Goal: Information Seeking & Learning: Understand process/instructions

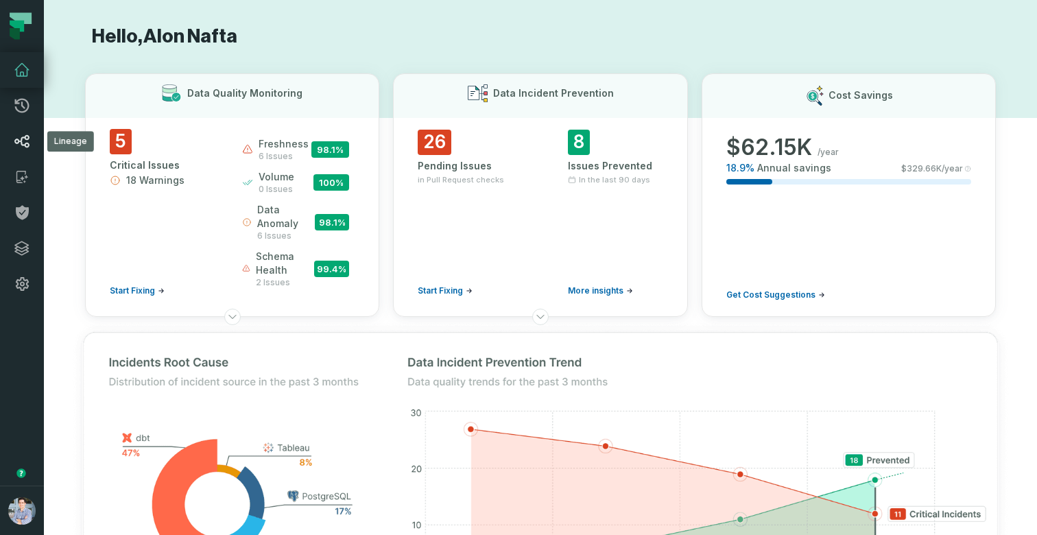
click at [26, 150] on link "Lineage" at bounding box center [22, 141] width 44 height 36
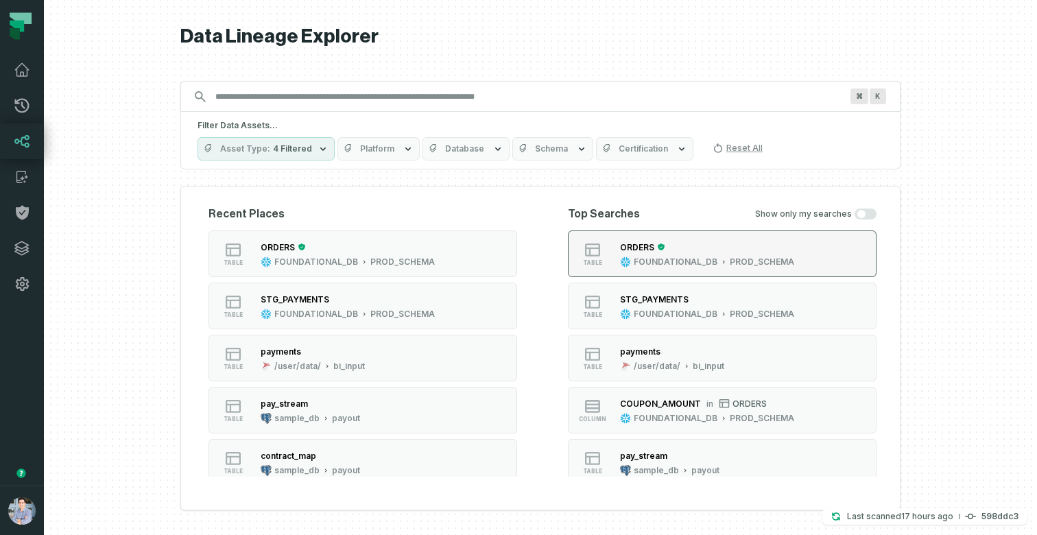
click at [686, 247] on div "ORDERS" at bounding box center [707, 247] width 174 height 14
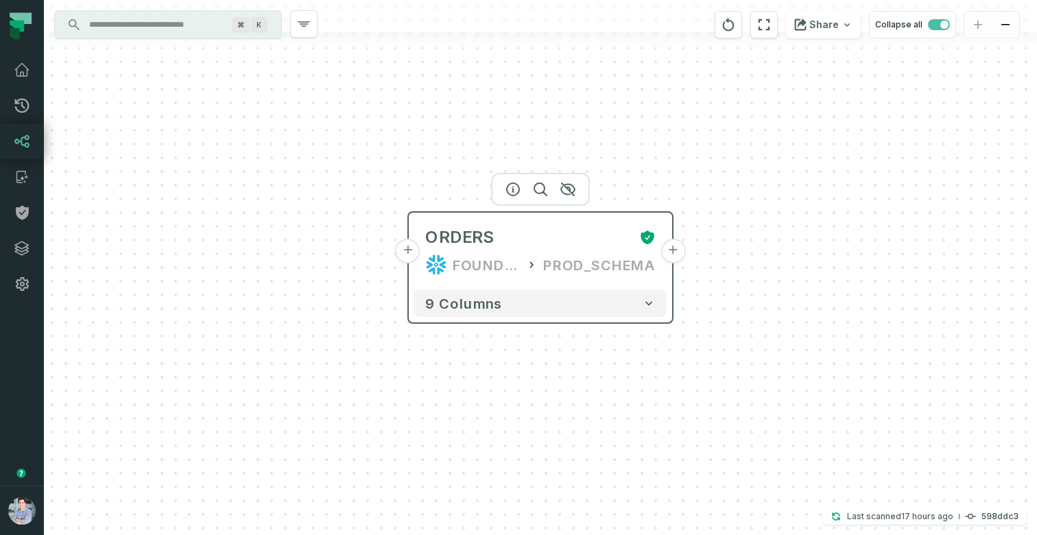
click at [411, 249] on button "+" at bounding box center [408, 251] width 25 height 25
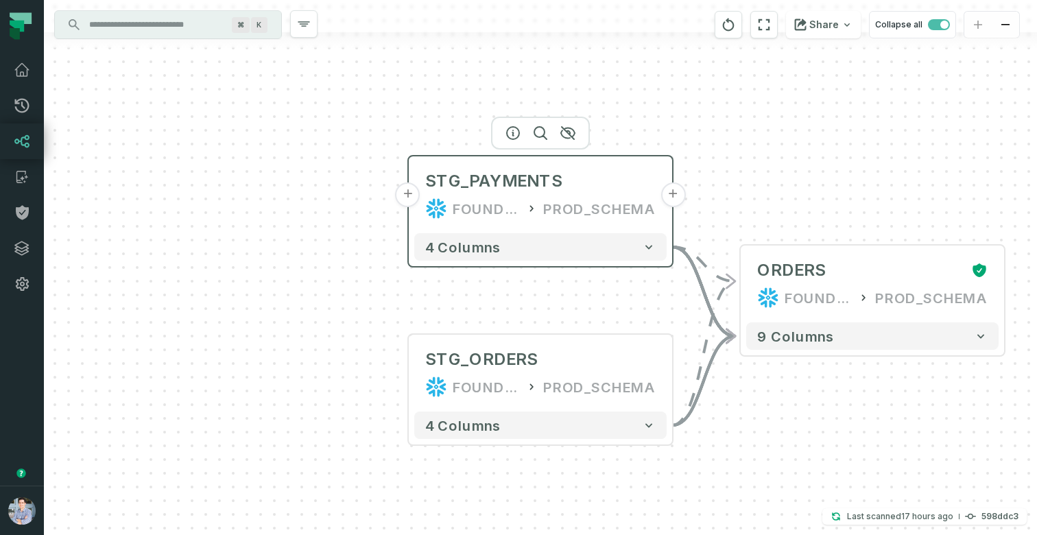
click at [411, 199] on button "+" at bounding box center [408, 194] width 25 height 25
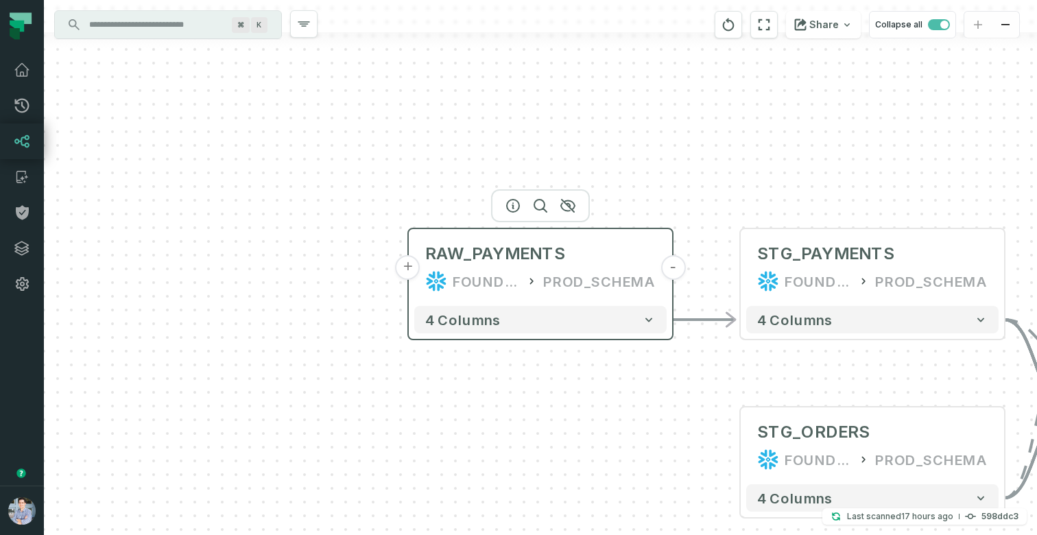
click at [411, 263] on button "+" at bounding box center [408, 267] width 25 height 25
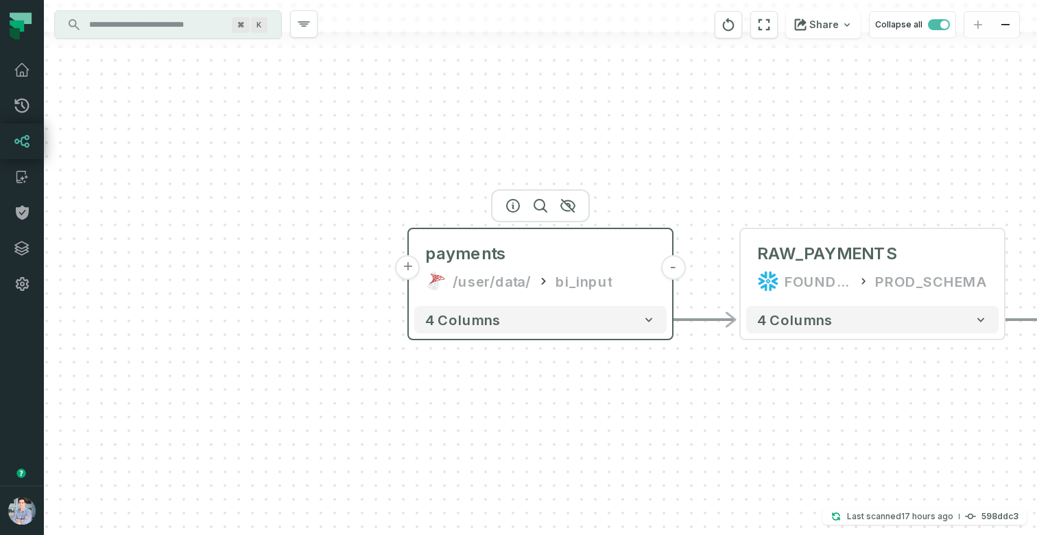
click at [515, 265] on div "payments /user/data/ bi_input" at bounding box center [540, 268] width 252 height 66
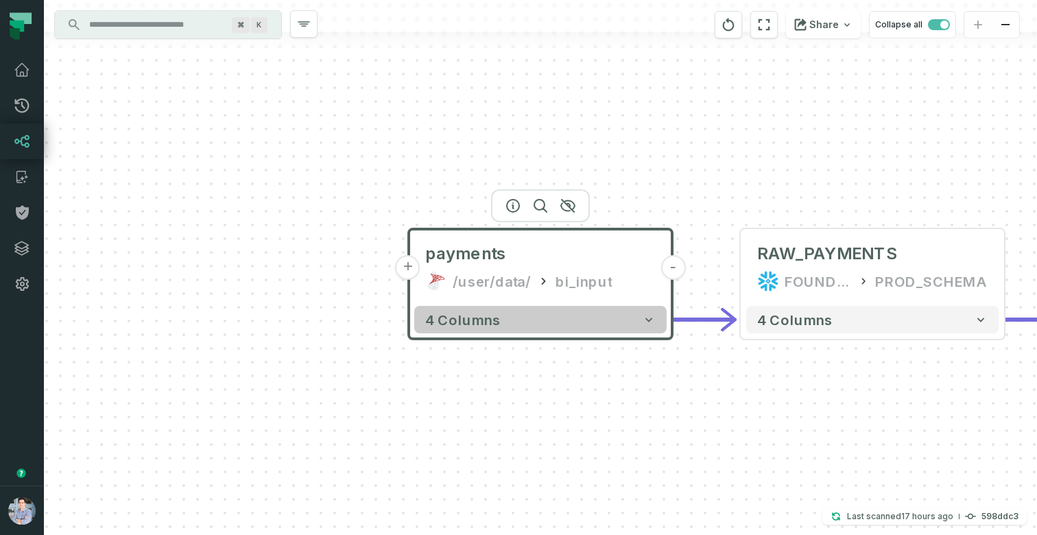
click at [490, 317] on span "4 columns" at bounding box center [462, 319] width 75 height 16
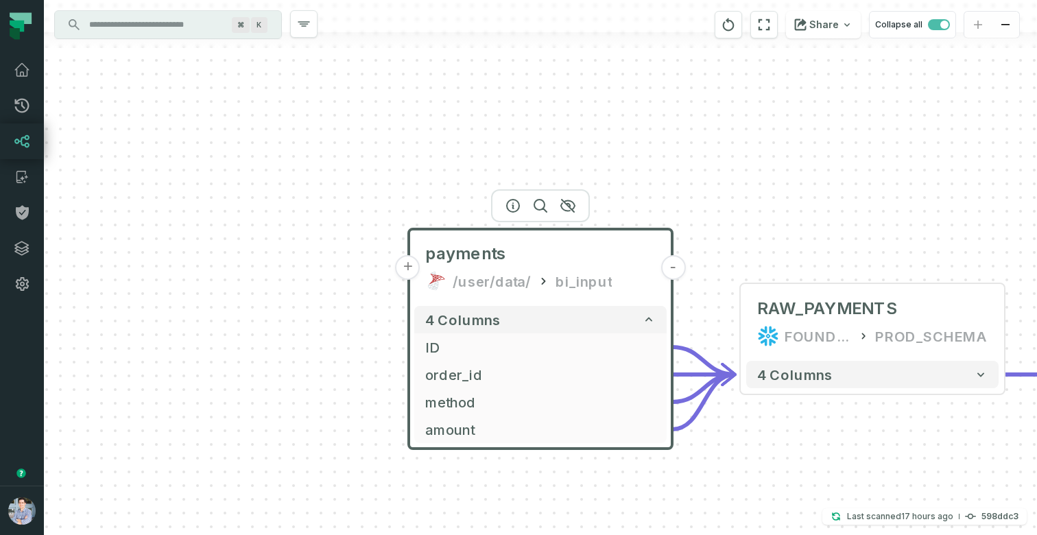
click at [419, 274] on div "payments /user/data/ bi_input" at bounding box center [540, 268] width 252 height 66
click at [412, 271] on button "+" at bounding box center [408, 267] width 25 height 25
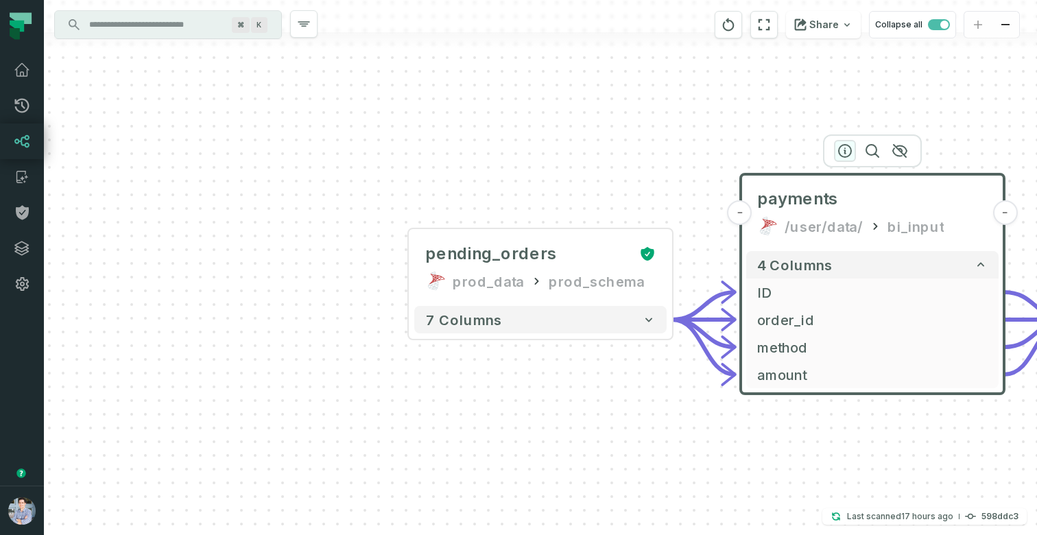
click at [835, 154] on button "button" at bounding box center [845, 151] width 22 height 22
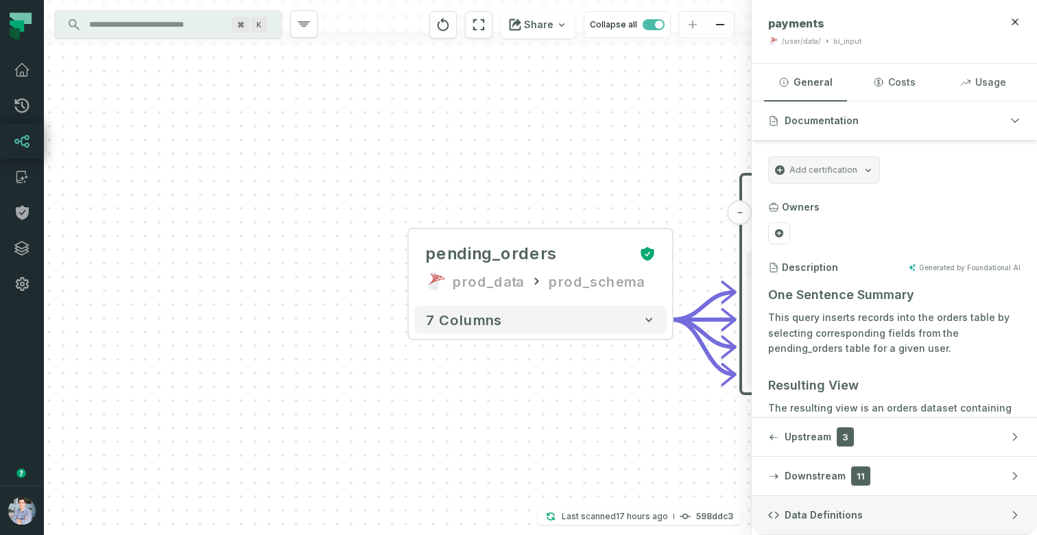
click at [822, 512] on span "Data Definitions" at bounding box center [824, 515] width 78 height 14
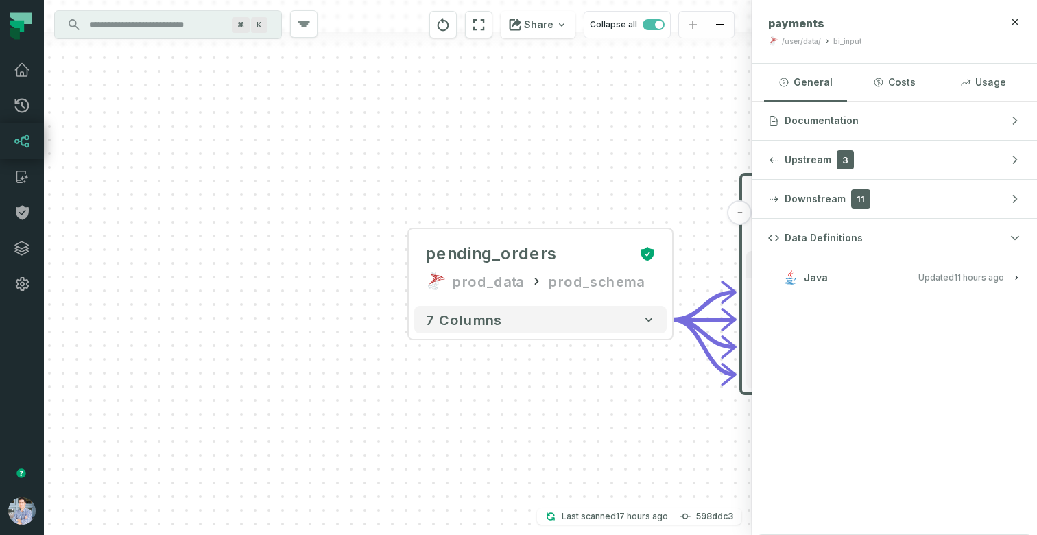
click at [950, 273] on span "Updated [DATE] 1:03:19 AM" at bounding box center [961, 277] width 86 height 10
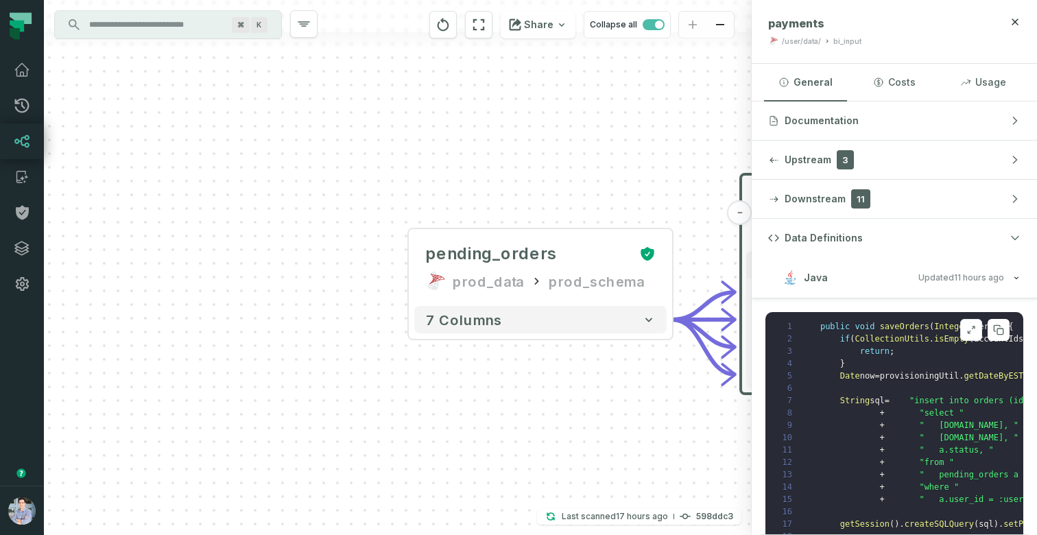
click at [968, 332] on icon at bounding box center [969, 332] width 3 height 3
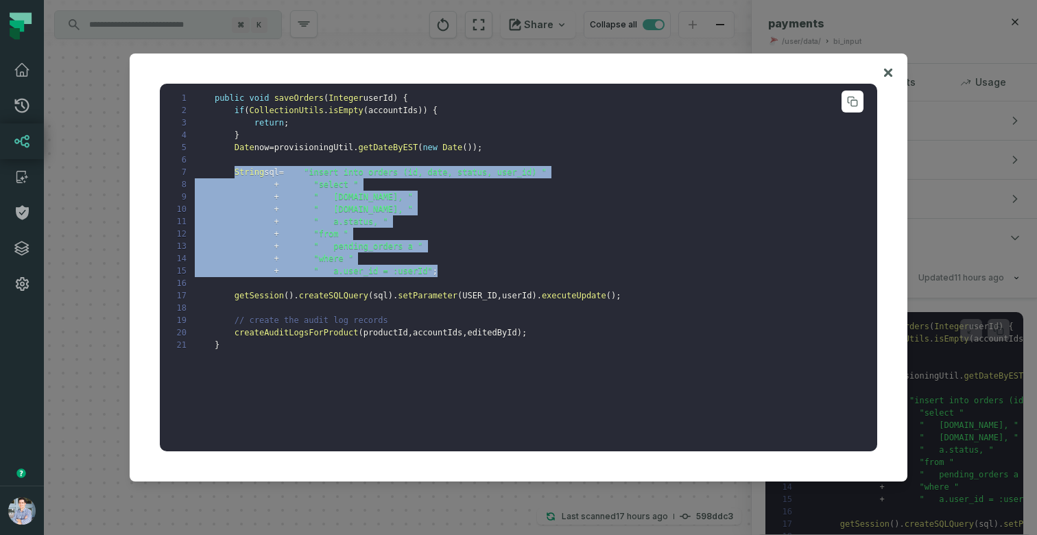
drag, startPoint x: 236, startPoint y: 171, endPoint x: 481, endPoint y: 274, distance: 266.2
click at [481, 274] on pre "1 public void saveOrders ( Integer userId ) { 2 if ( CollectionUtils . isEmpty …" at bounding box center [518, 268] width 717 height 368
click at [308, 182] on span at bounding box center [296, 185] width 35 height 10
drag, startPoint x: 234, startPoint y: 171, endPoint x: 487, endPoint y: 273, distance: 272.6
click at [487, 273] on pre "1 public void saveOrders ( Integer userId ) { 2 if ( CollectionUtils . isEmpty …" at bounding box center [518, 268] width 717 height 368
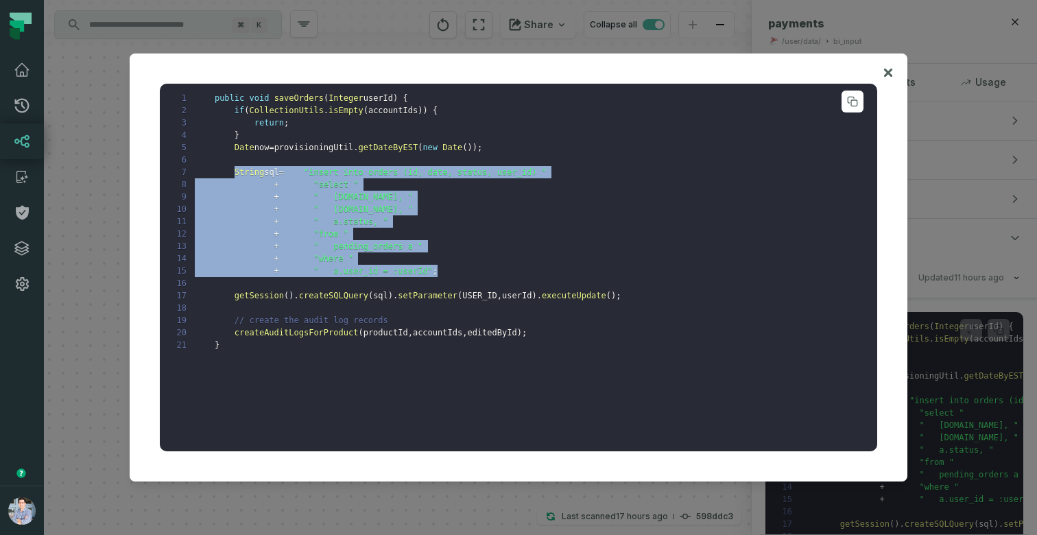
click at [402, 259] on pre "1 public void saveOrders ( Integer userId ) { 2 if ( CollectionUtils . isEmpty …" at bounding box center [518, 268] width 717 height 368
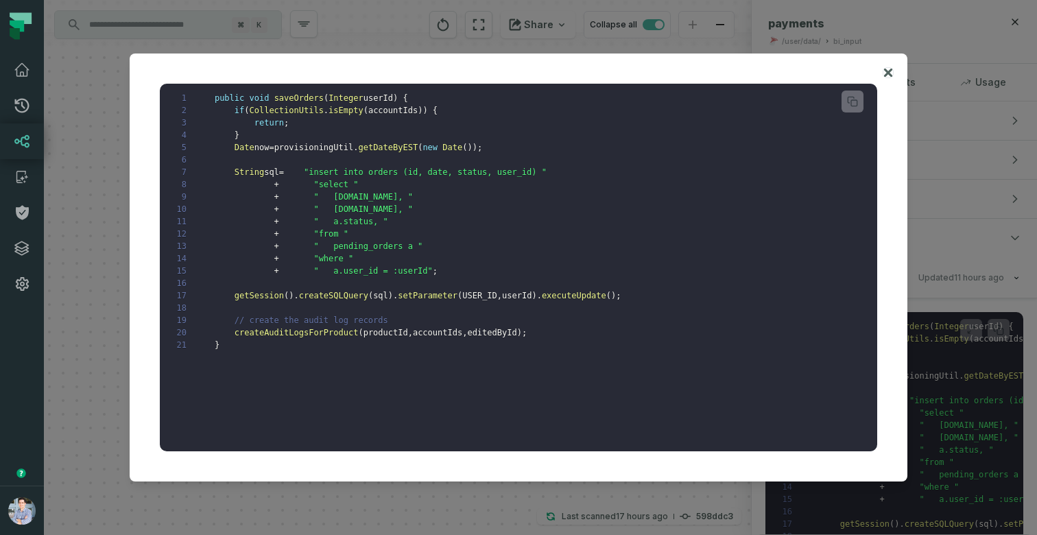
click at [885, 71] on icon at bounding box center [888, 73] width 8 height 8
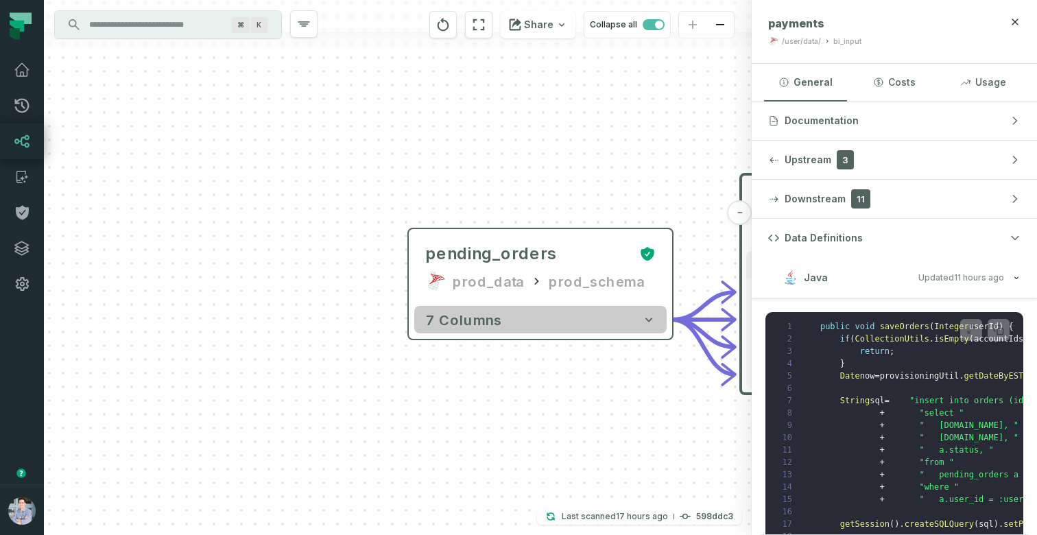
click at [534, 322] on button "7 columns" at bounding box center [540, 319] width 252 height 27
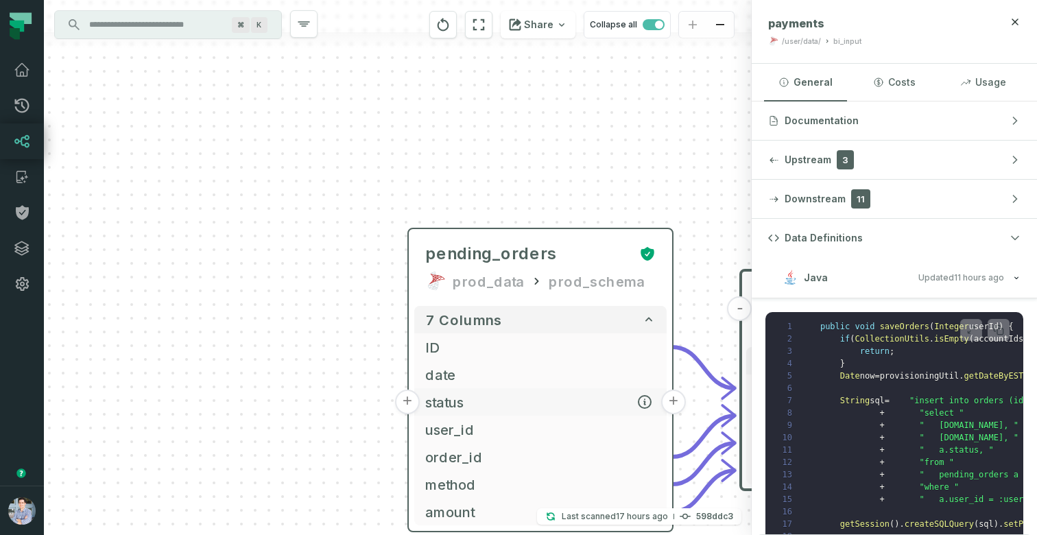
click at [454, 411] on span "status" at bounding box center [540, 402] width 230 height 21
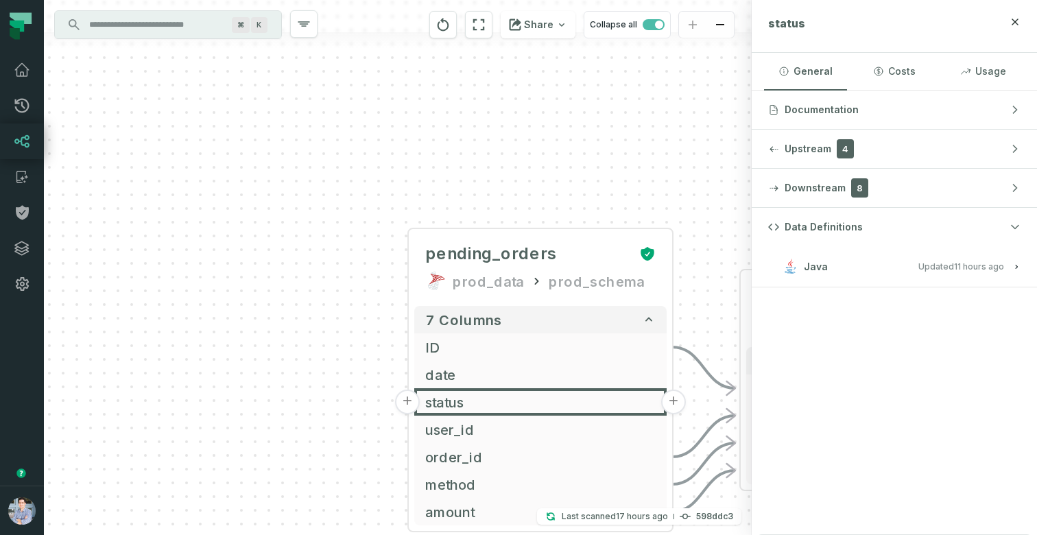
click at [921, 267] on span "Updated [DATE] 1:03:19 AM" at bounding box center [961, 266] width 86 height 10
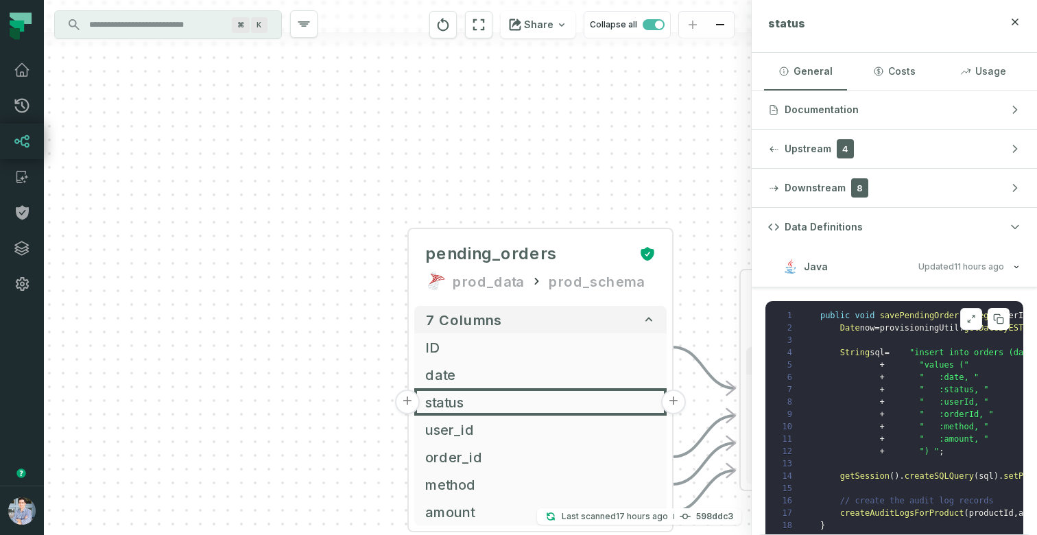
click at [977, 320] on button at bounding box center [971, 319] width 22 height 22
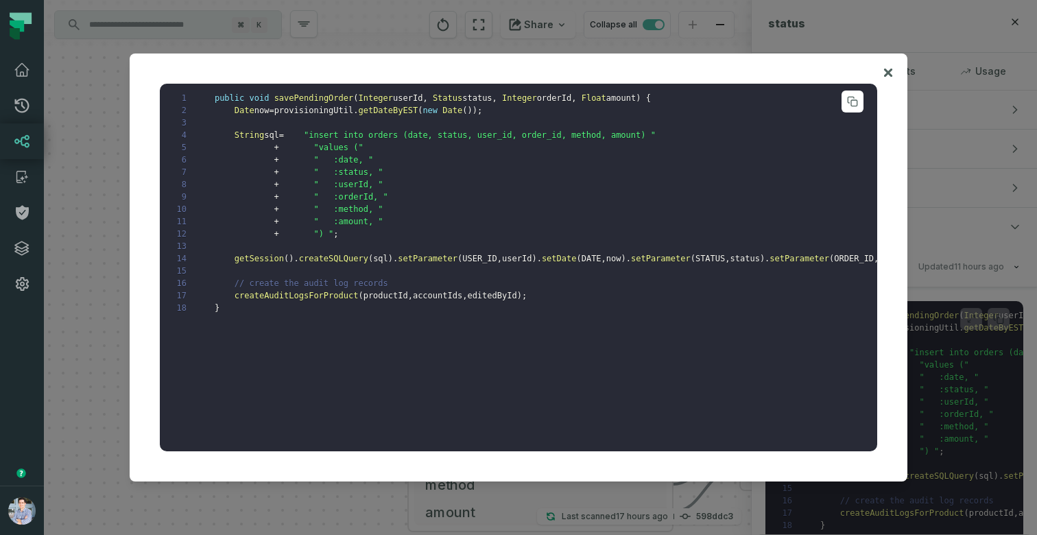
click at [343, 175] on span "" :status, "" at bounding box center [347, 172] width 69 height 10
drag, startPoint x: 200, startPoint y: 172, endPoint x: 490, endPoint y: 174, distance: 289.4
click at [490, 174] on pre "1 public void savePendingOrder ( Integer userId , Status status , Integer order…" at bounding box center [518, 268] width 717 height 368
click at [885, 69] on icon at bounding box center [888, 73] width 8 height 8
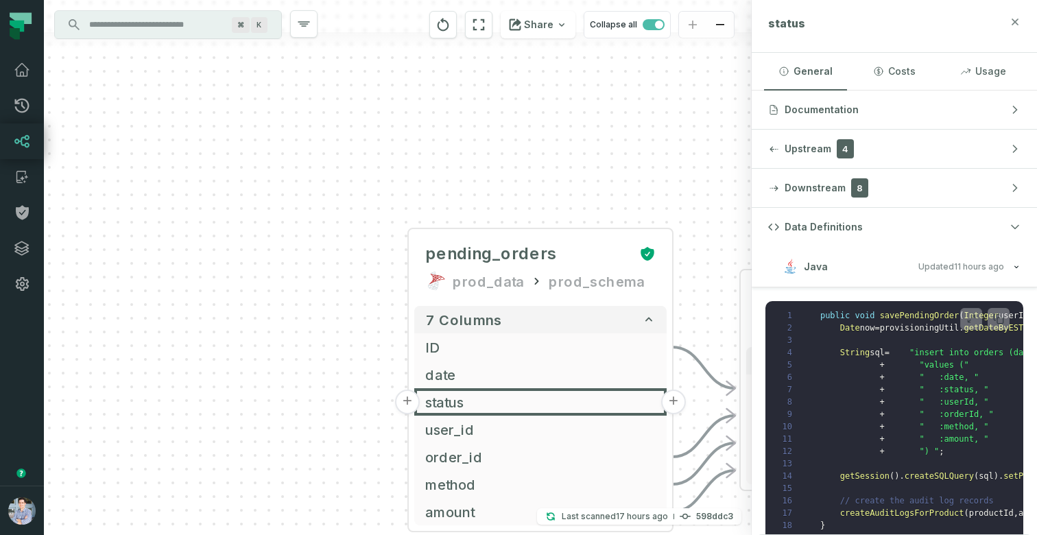
click at [1012, 19] on icon "button" at bounding box center [1015, 22] width 6 height 6
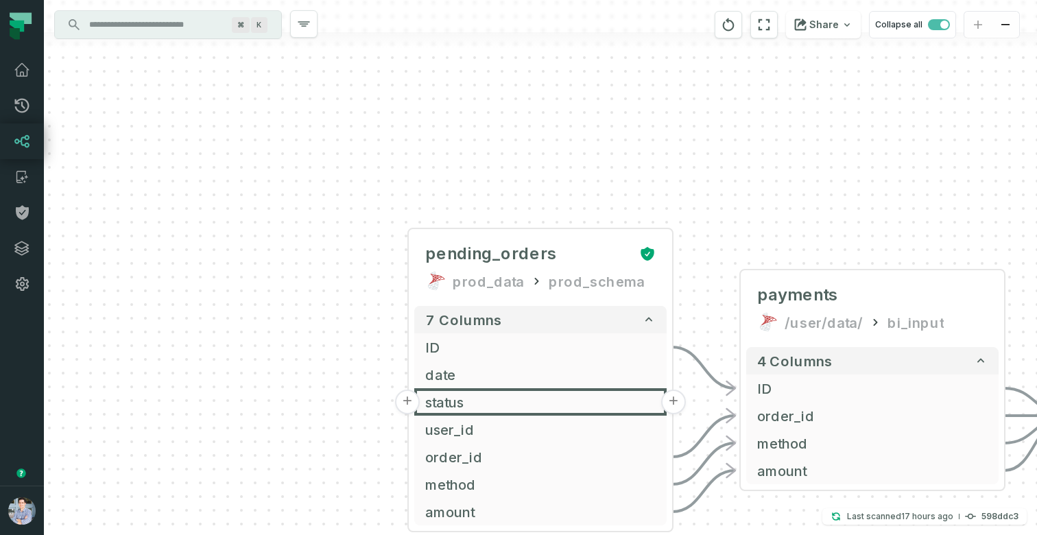
click at [153, 27] on input "Discovery Provider cmdk menu" at bounding box center [155, 25] width 149 height 22
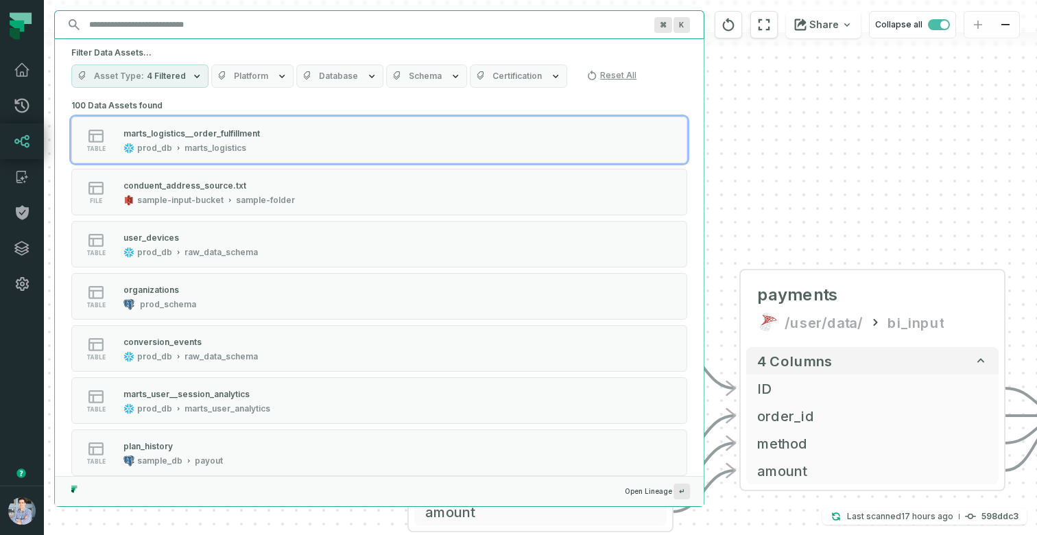
click at [239, 67] on button "Platform" at bounding box center [252, 75] width 82 height 23
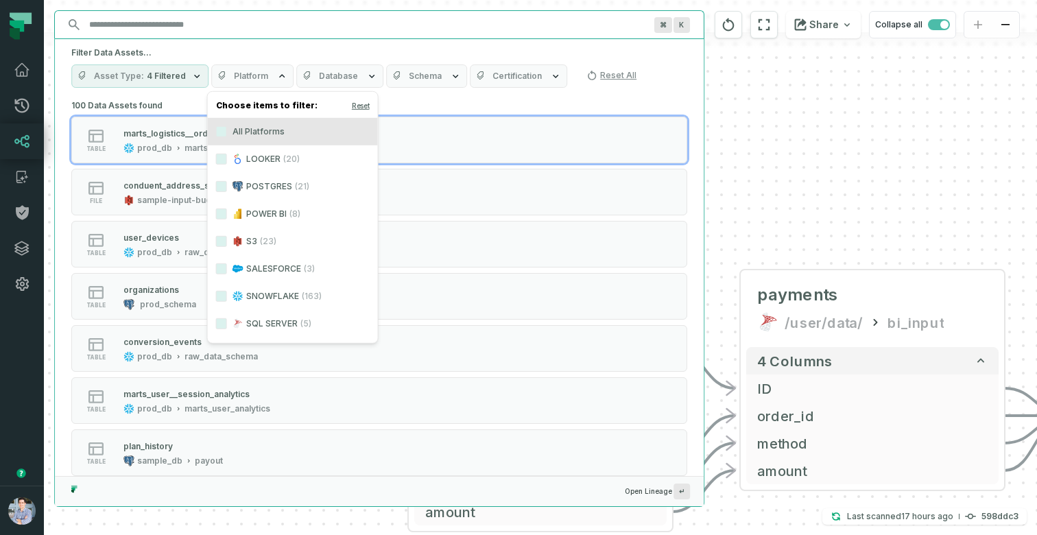
click at [246, 189] on label "POSTGRES (21)" at bounding box center [293, 186] width 170 height 27
click at [227, 189] on button "POSTGRES (21)" at bounding box center [221, 186] width 11 height 11
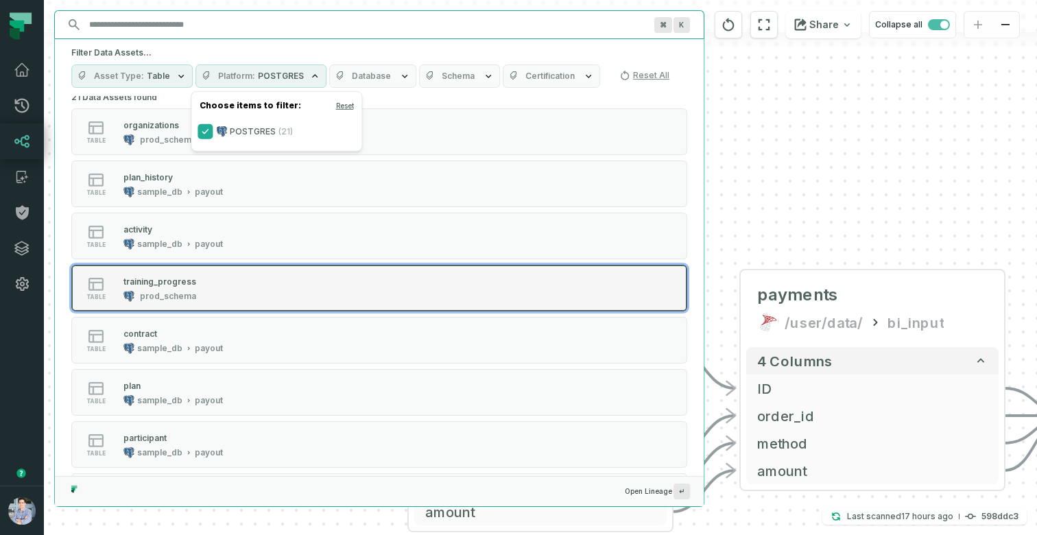
scroll to position [12, 0]
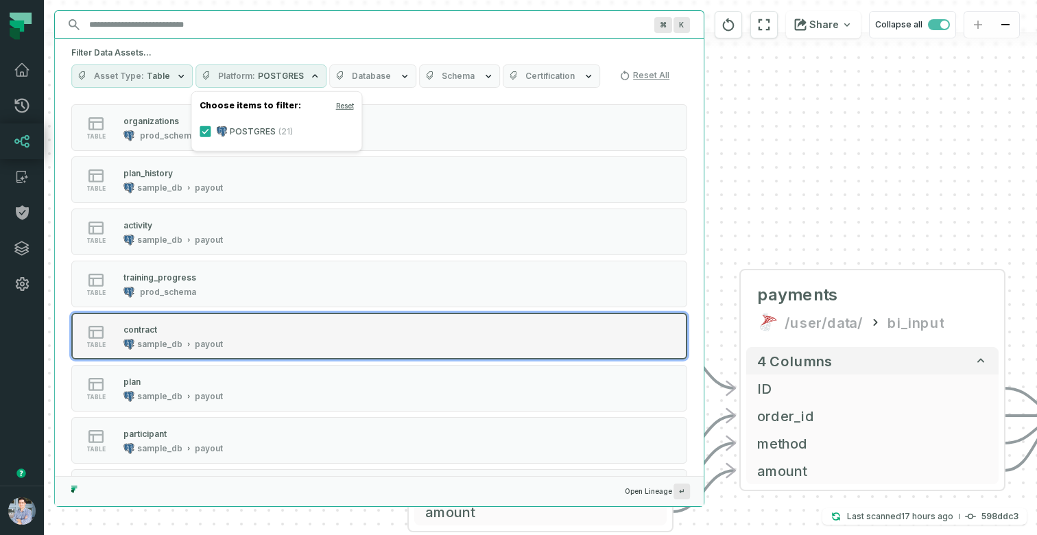
click at [155, 328] on div "contract" at bounding box center [140, 329] width 34 height 10
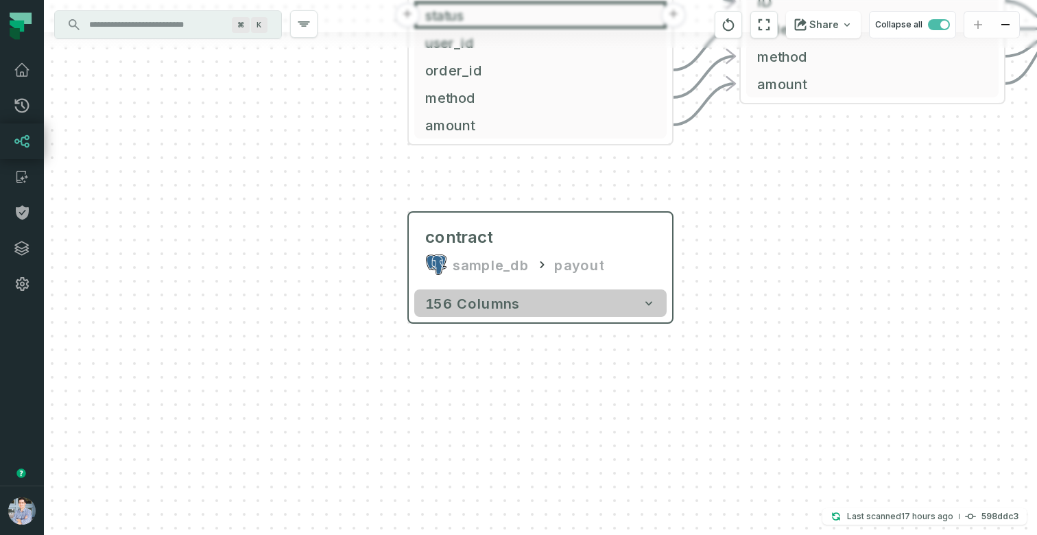
click at [579, 304] on button "156 columns" at bounding box center [540, 302] width 252 height 27
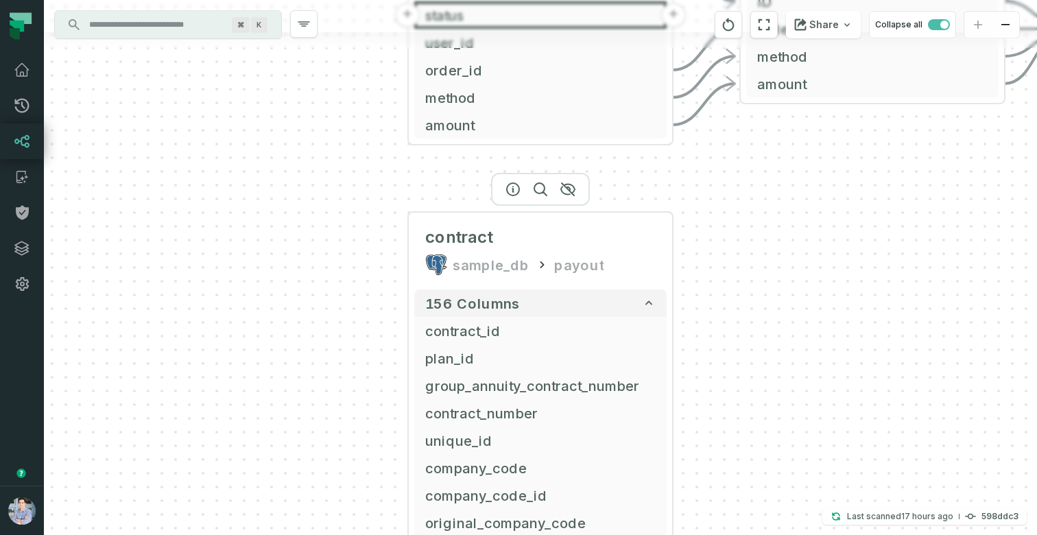
click at [514, 194] on div at bounding box center [540, 189] width 99 height 33
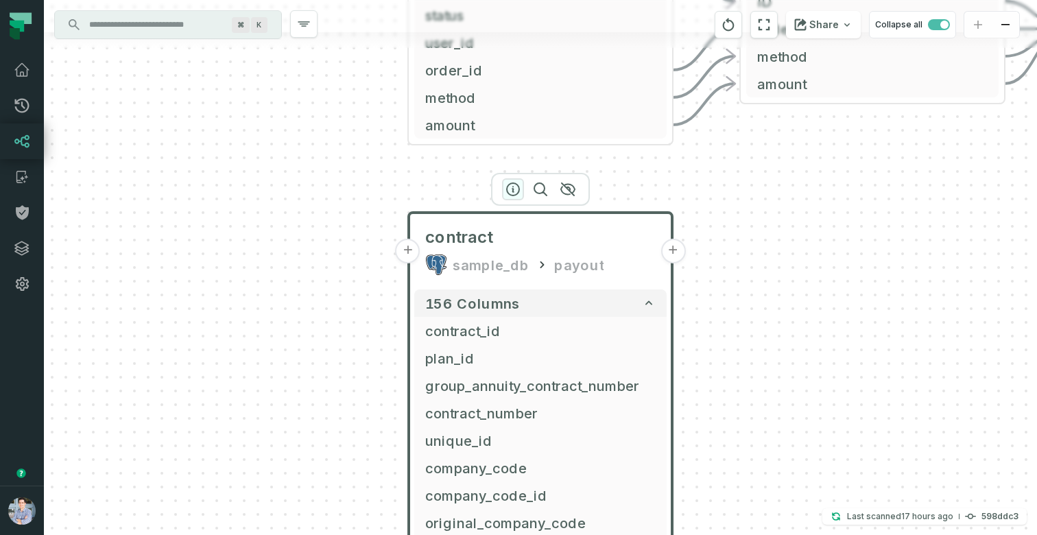
click at [514, 190] on icon "button" at bounding box center [513, 189] width 16 height 16
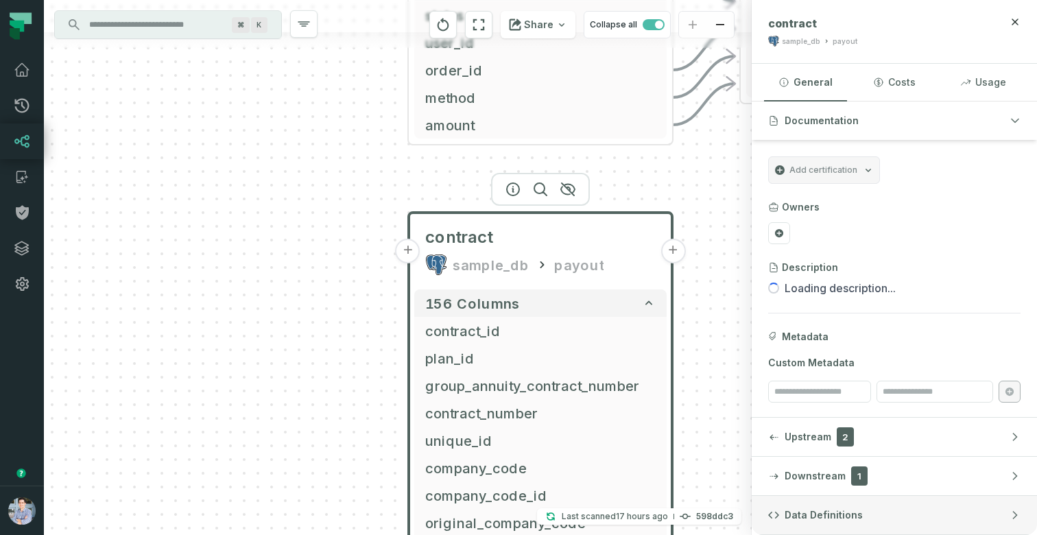
click at [827, 514] on span "Data Definitions" at bounding box center [824, 515] width 78 height 14
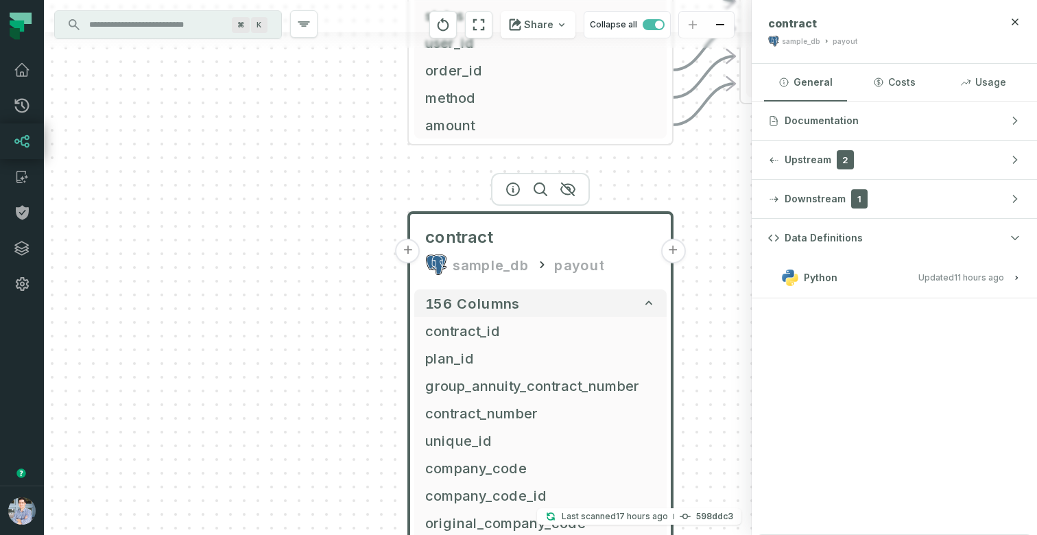
click at [920, 270] on button "Python Updated [DATE] 1:03:17 AM" at bounding box center [894, 277] width 252 height 19
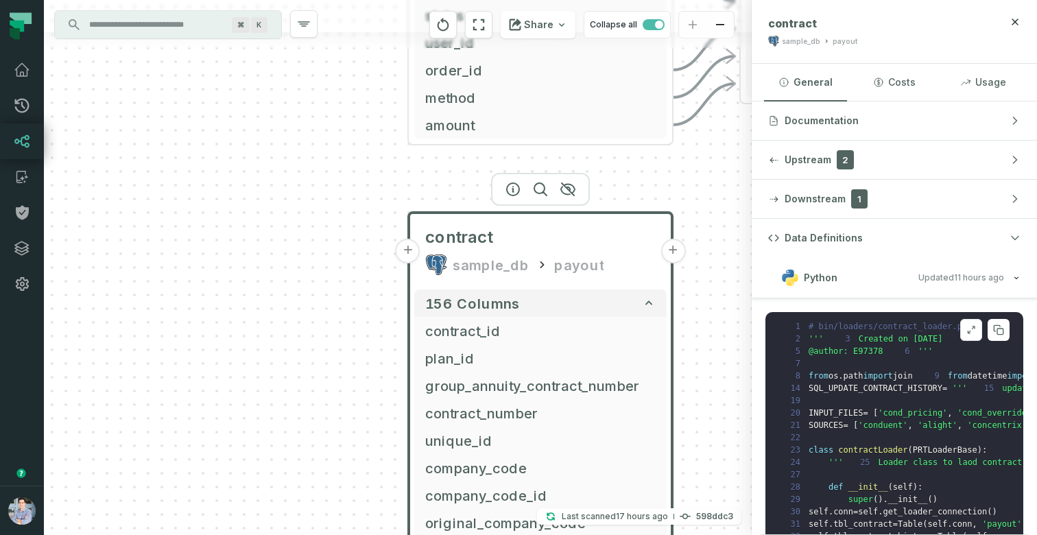
click at [968, 328] on icon at bounding box center [971, 329] width 10 height 11
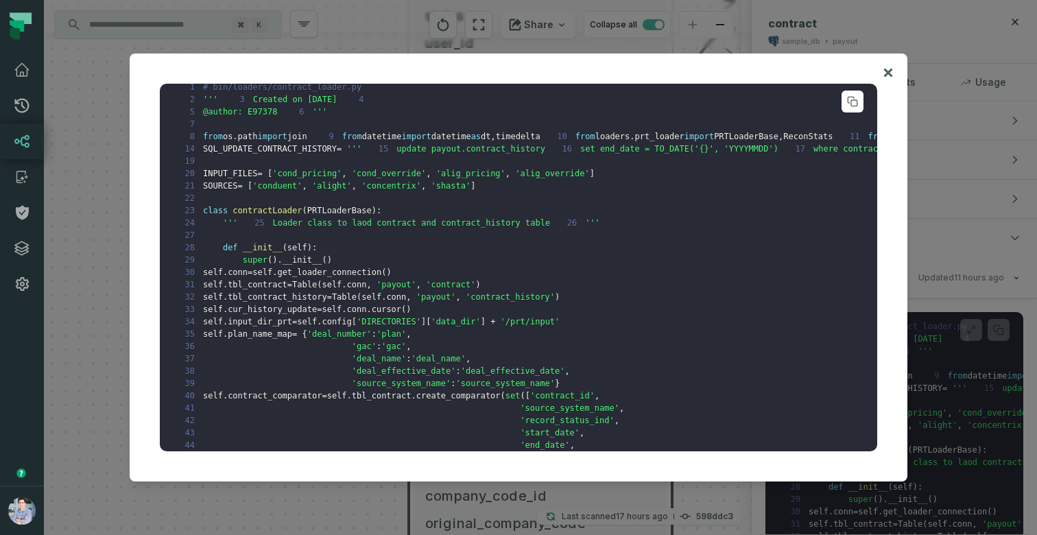
scroll to position [11, 2]
click at [889, 69] on icon at bounding box center [888, 72] width 10 height 16
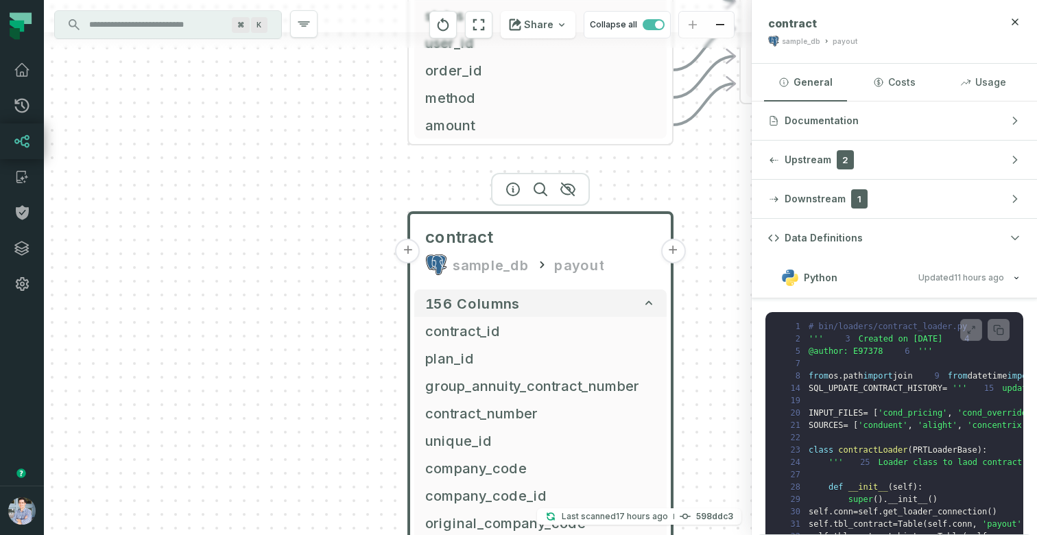
click at [414, 252] on button "+" at bounding box center [408, 251] width 25 height 25
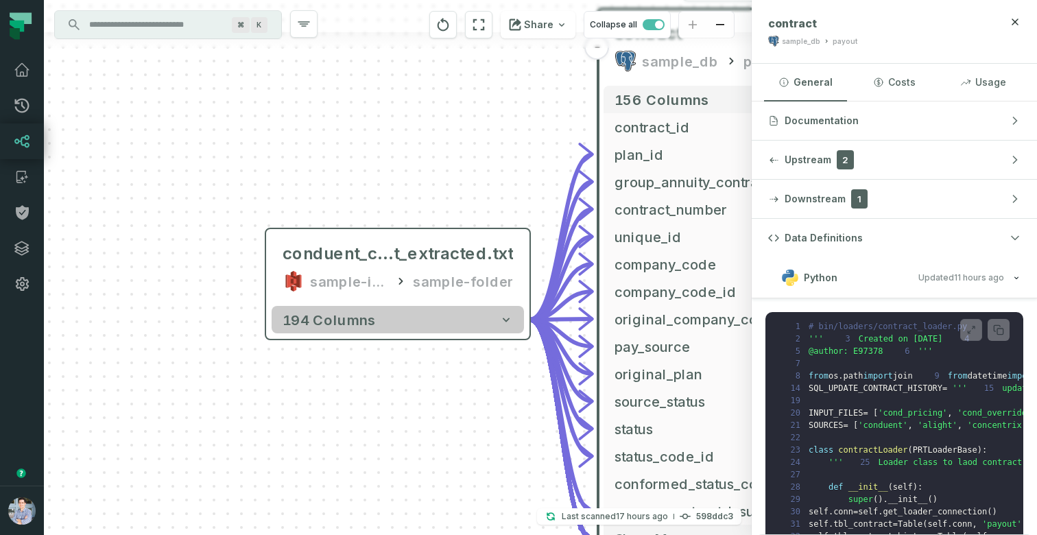
click at [388, 325] on button "194 columns" at bounding box center [398, 319] width 252 height 27
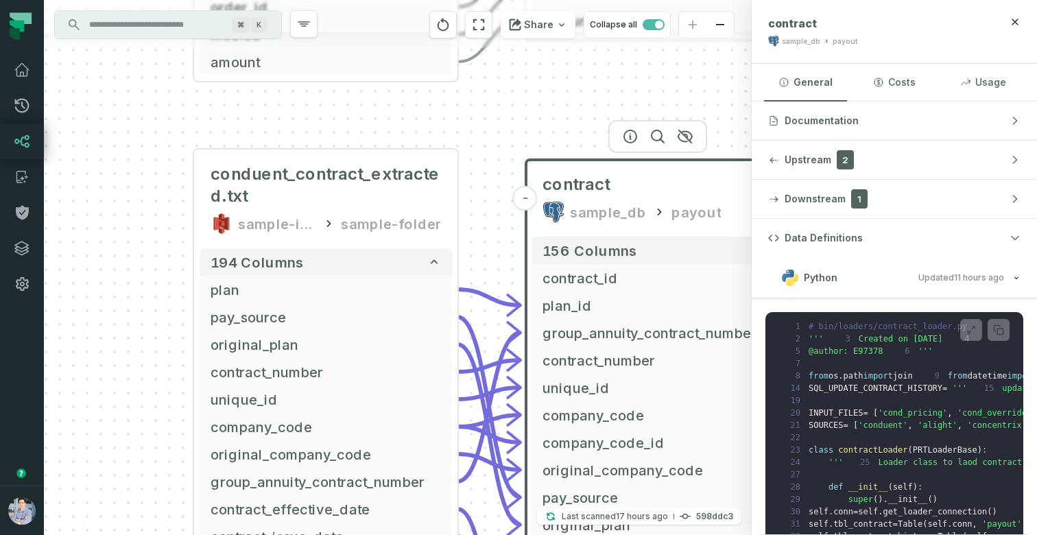
drag, startPoint x: 247, startPoint y: 474, endPoint x: 121, endPoint y: 350, distance: 176.5
click at [122, 351] on div "+ conduent_contract_extracted.txt sample-input-bucket sample-folder + 194 colum…" at bounding box center [398, 267] width 708 height 535
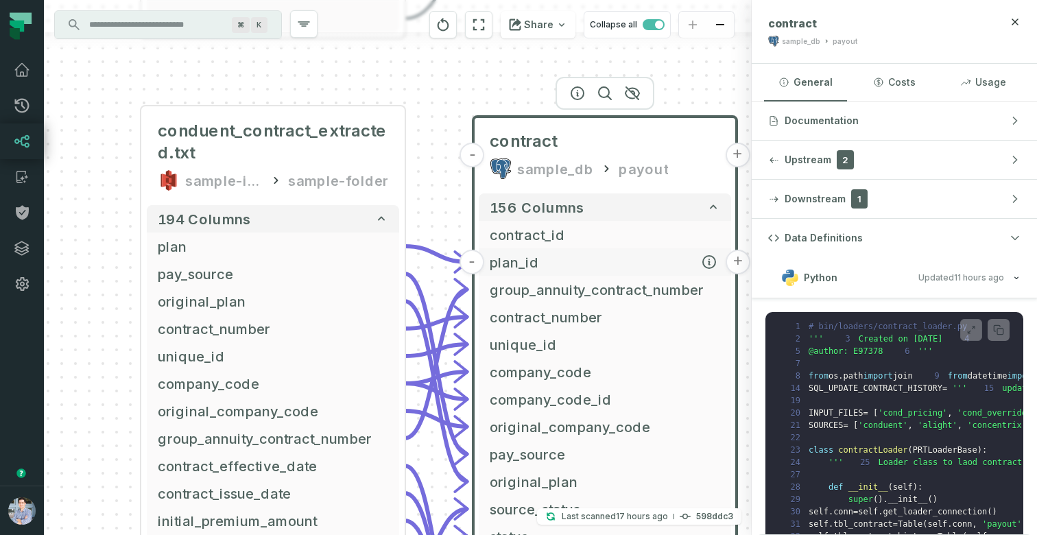
click at [502, 258] on span "plan_id" at bounding box center [605, 262] width 230 height 21
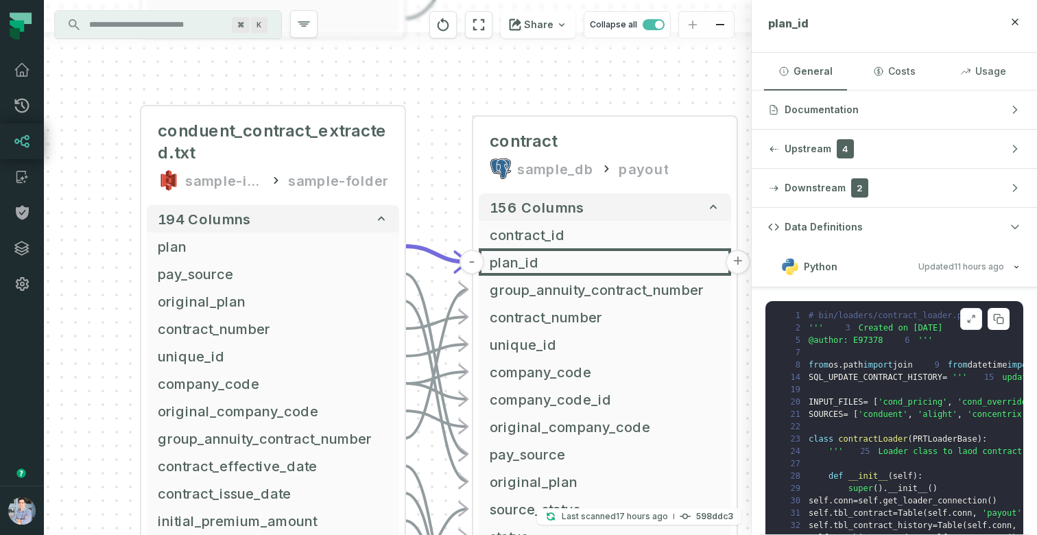
click at [977, 322] on button at bounding box center [971, 319] width 22 height 22
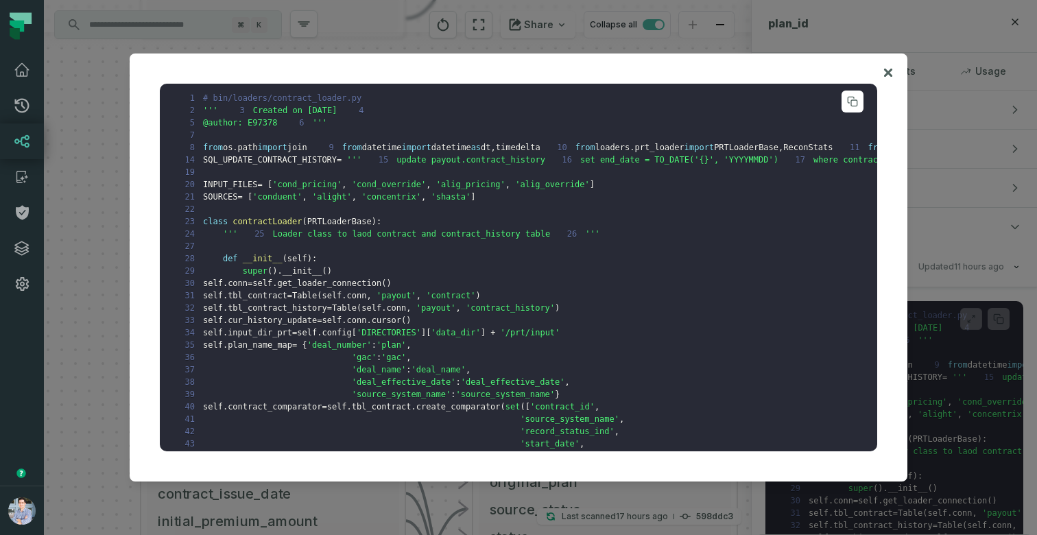
click at [453, 247] on pre "1 # bin/loaders/contract_loader.py 2 ''' 3 Created on [DATE] 4 5 @author: E9737…" at bounding box center [518, 268] width 717 height 368
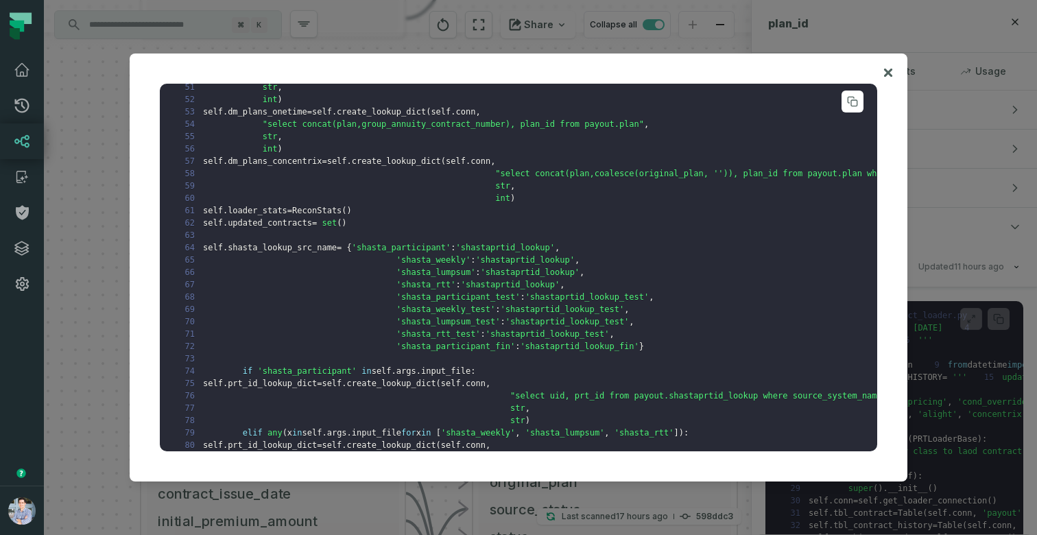
scroll to position [468, 0]
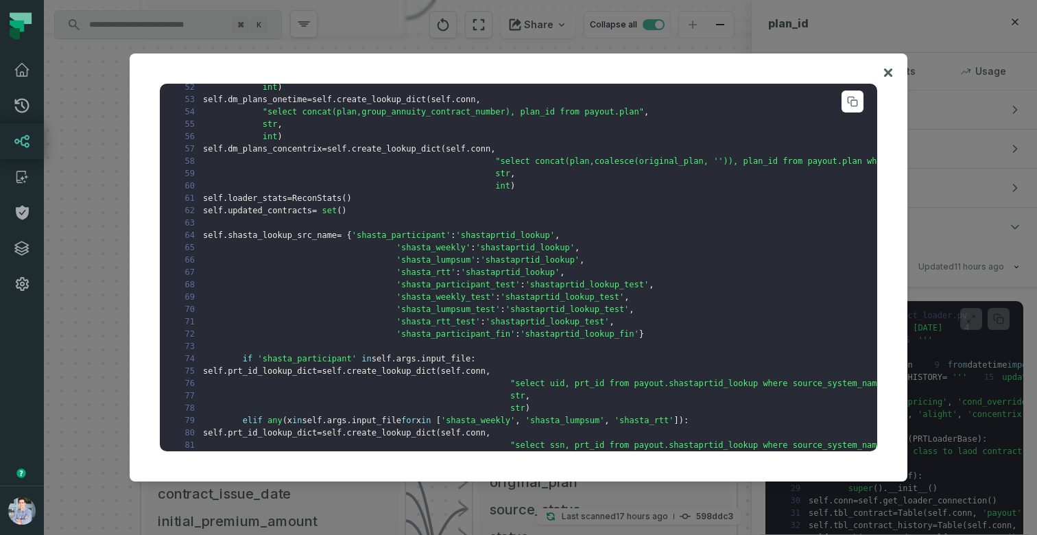
drag, startPoint x: 245, startPoint y: 221, endPoint x: 545, endPoint y: 357, distance: 329.6
click at [545, 357] on pre "1 # bin/loaders/contract_loader.py 2 ''' 3 Created on [DATE] 4 5 @author: E9737…" at bounding box center [518, 268] width 717 height 368
click at [223, 55] on span "self" at bounding box center [213, 50] width 20 height 10
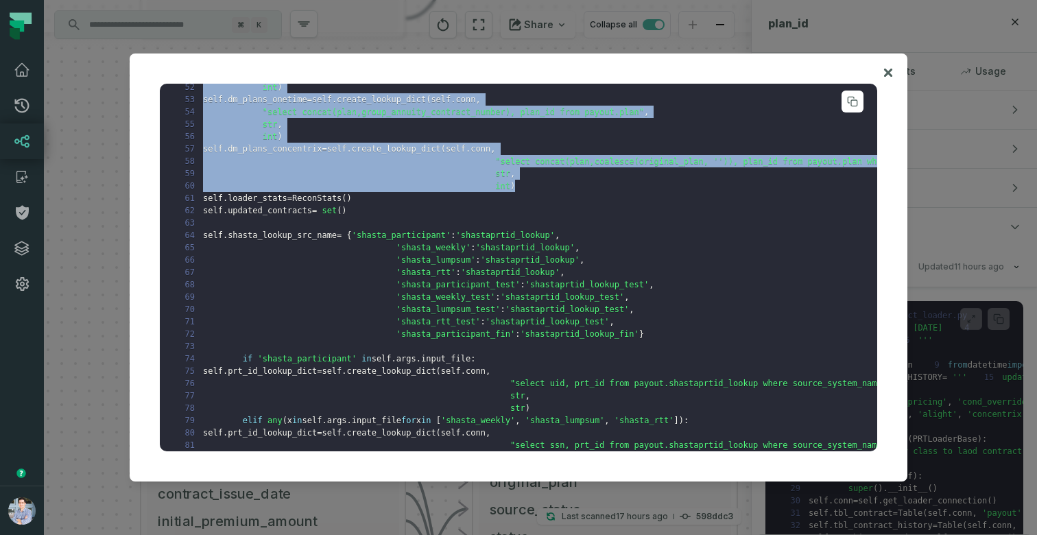
drag, startPoint x: 222, startPoint y: 225, endPoint x: 610, endPoint y: 364, distance: 411.7
click at [610, 364] on pre "1 # bin/loaders/contract_loader.py 2 ''' 3 Created on [DATE] 4 5 @author: E9737…" at bounding box center [518, 268] width 717 height 368
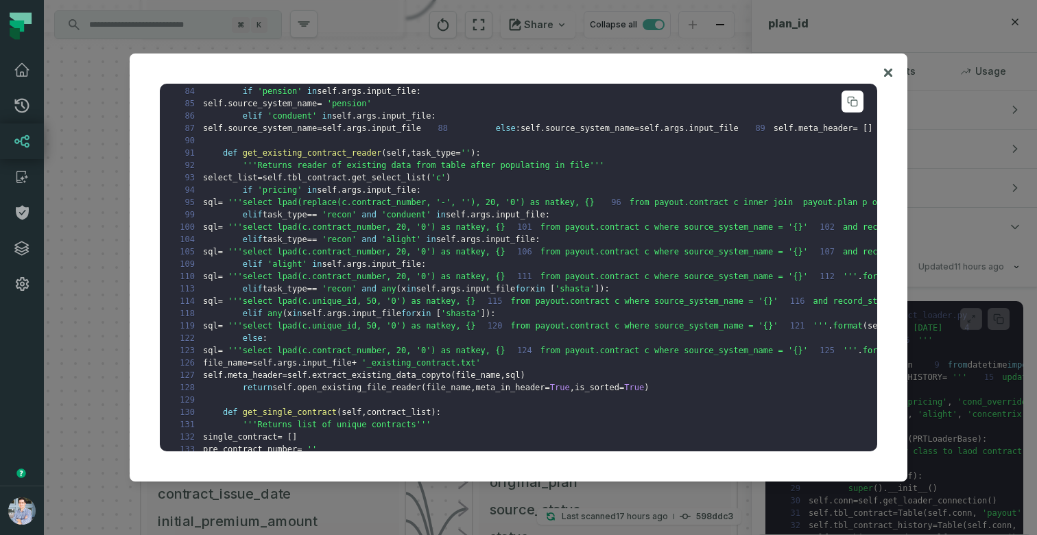
scroll to position [964, 0]
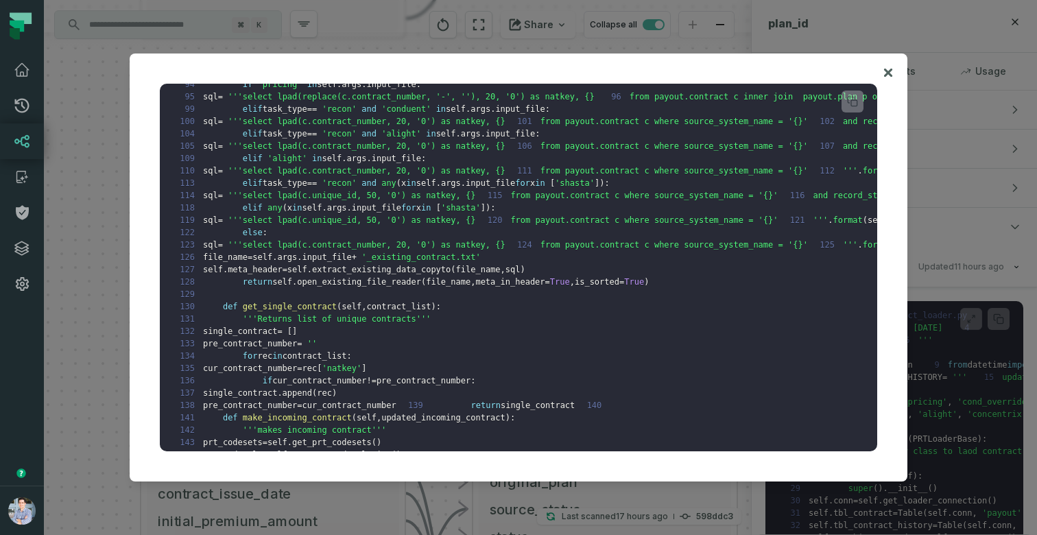
click at [881, 73] on div "1 # bin/loaders/contract_loader.py 2 ''' 3 Created on [DATE] 4 5 @author: E9737…" at bounding box center [518, 267] width 745 height 395
click at [884, 73] on icon at bounding box center [888, 72] width 10 height 16
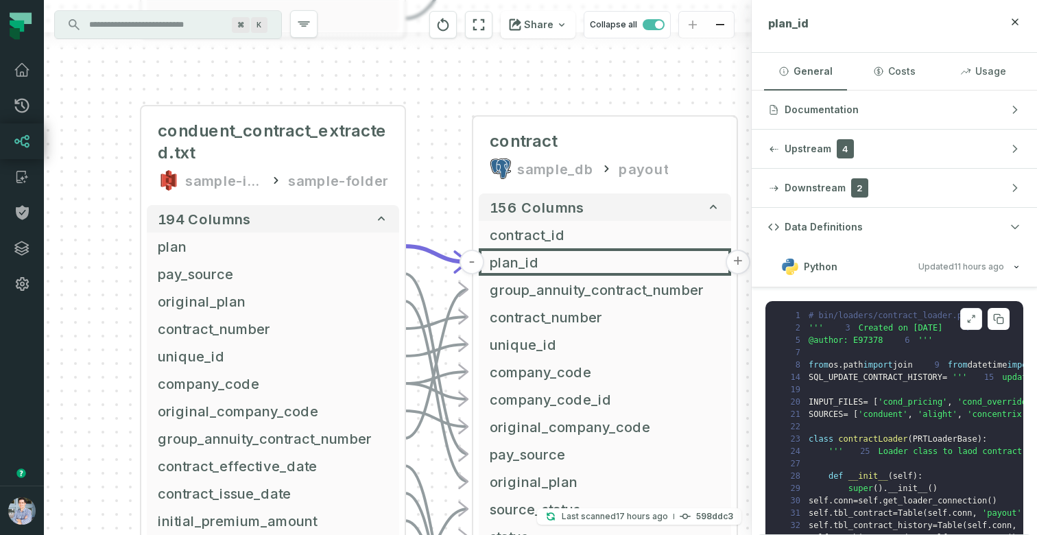
click at [970, 320] on icon at bounding box center [971, 318] width 10 height 11
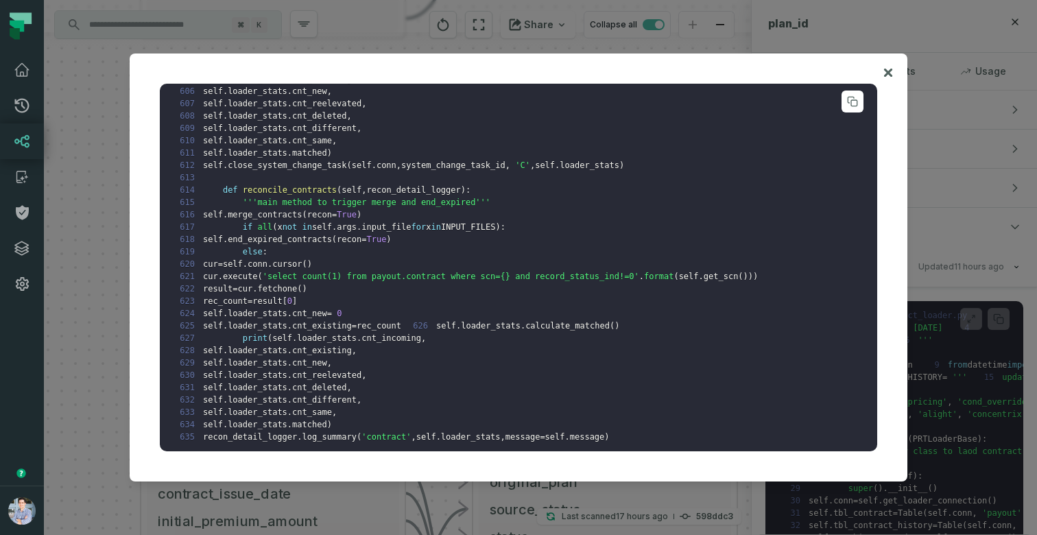
scroll to position [7306, 0]
click at [431, 254] on pre "1 # bin/loaders/contract_loader.py 2 ''' 3 Created on [DATE] 4 5 @author: E9737…" at bounding box center [518, 268] width 717 height 368
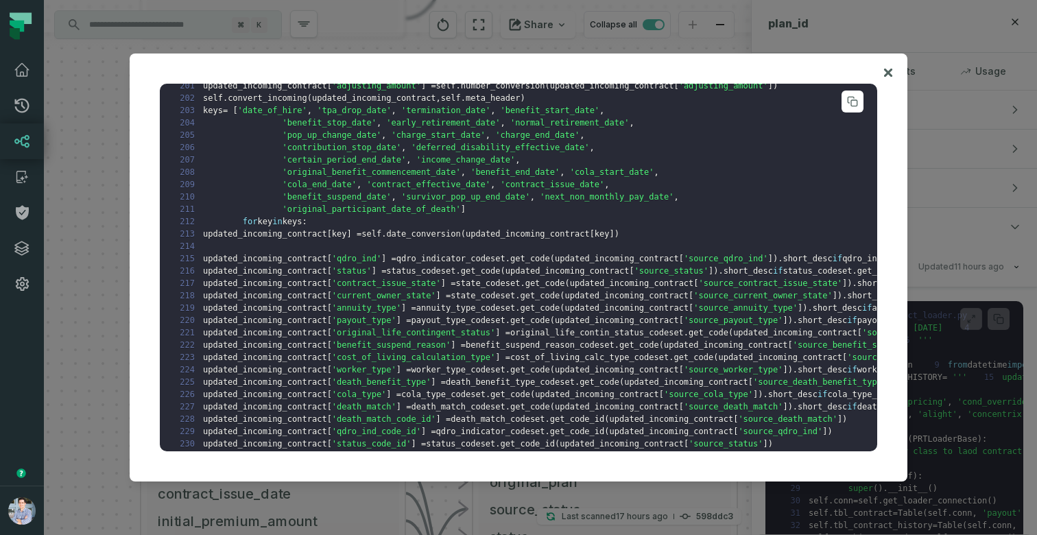
scroll to position [2017, 0]
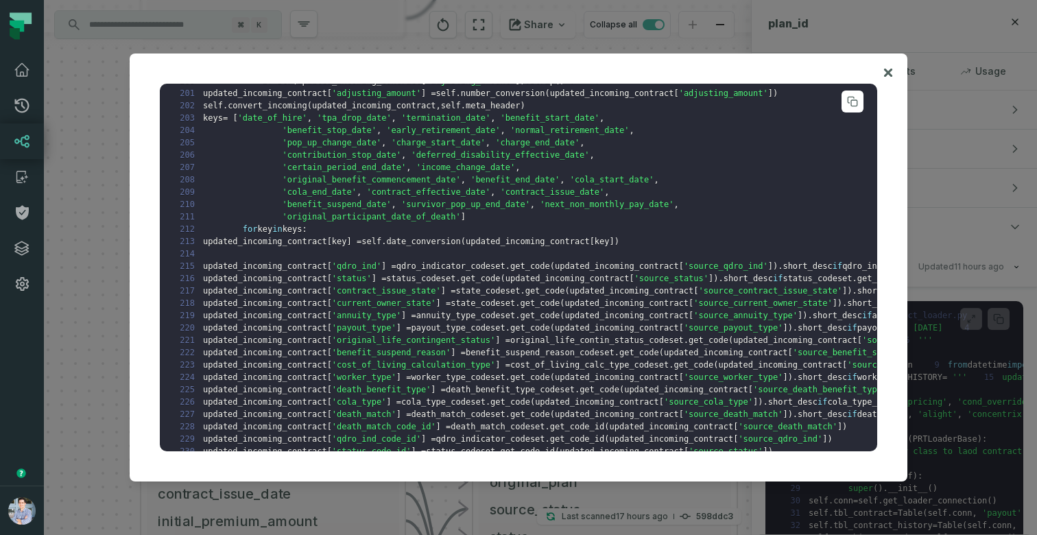
drag, startPoint x: 295, startPoint y: 256, endPoint x: 665, endPoint y: 361, distance: 384.7
click at [665, 361] on pre "1 # bin/loaders/contract_loader.py 2 ''' 3 Created on [DATE] 4 5 @author: E9737…" at bounding box center [518, 268] width 717 height 368
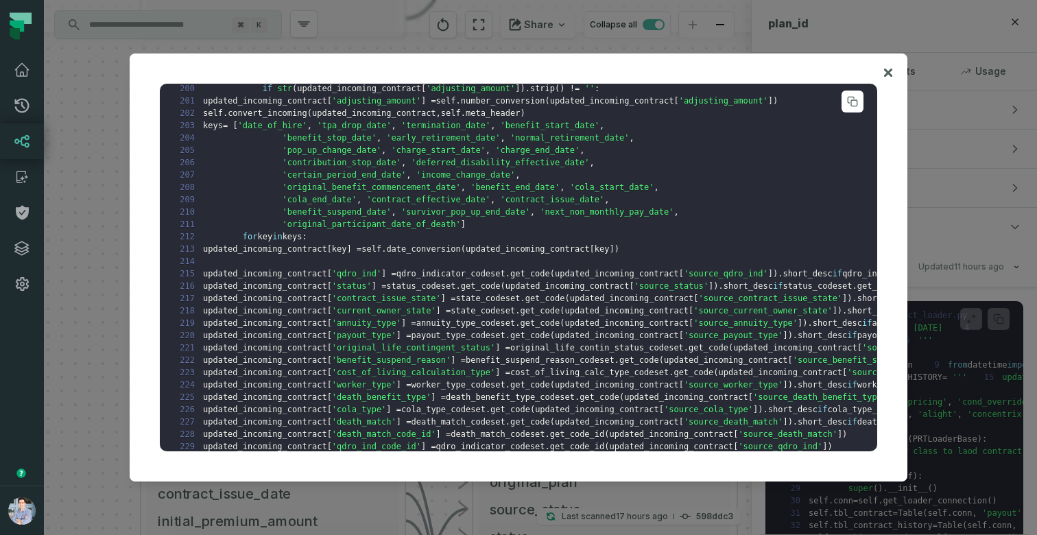
scroll to position [2011, 0]
click at [589, 202] on pre "1 # bin/loaders/contract_loader.py 2 ''' 3 Created on [DATE] 4 5 @author: E9737…" at bounding box center [518, 268] width 717 height 368
click at [559, 190] on pre "1 # bin/loaders/contract_loader.py 2 ''' 3 Created on [DATE] 4 5 @author: E9737…" at bounding box center [518, 268] width 717 height 368
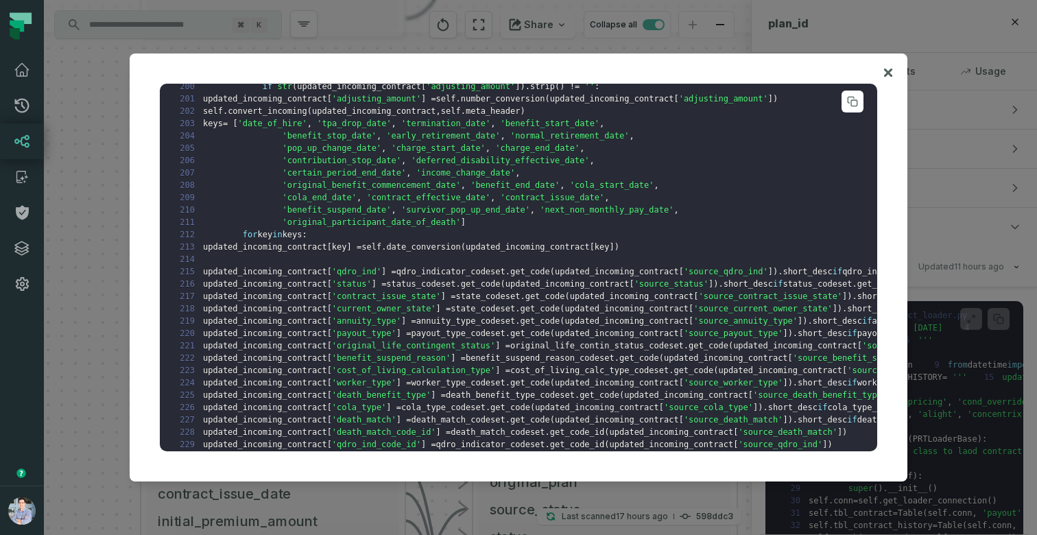
click at [881, 67] on div "1 # bin/loaders/contract_loader.py 2 ''' 3 Created on [DATE] 4 5 @author: E9737…" at bounding box center [519, 267] width 778 height 428
click at [881, 68] on div "1 # bin/loaders/contract_loader.py 2 ''' 3 Created on [DATE] 4 5 @author: E9737…" at bounding box center [519, 267] width 778 height 428
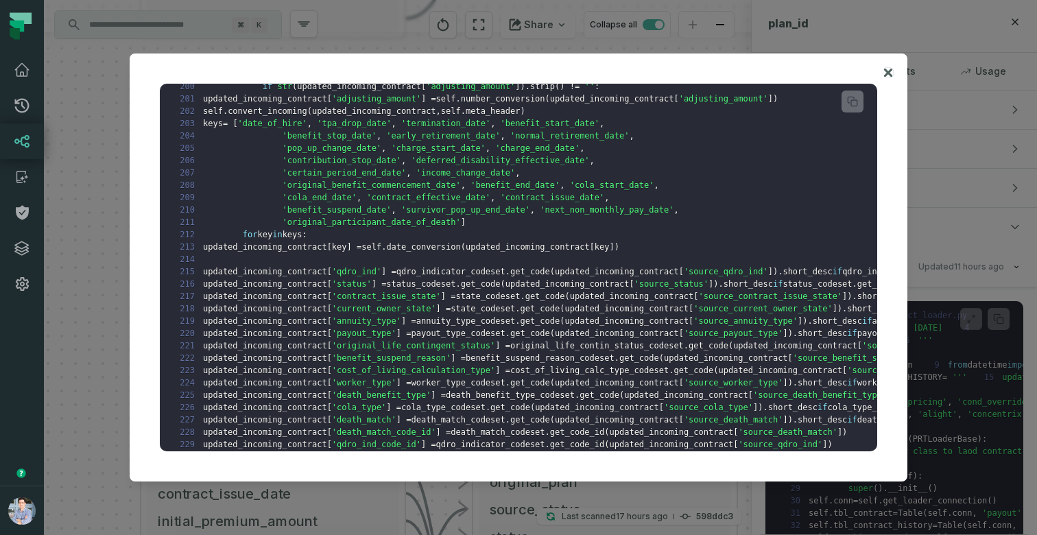
click at [889, 74] on icon at bounding box center [888, 73] width 8 height 8
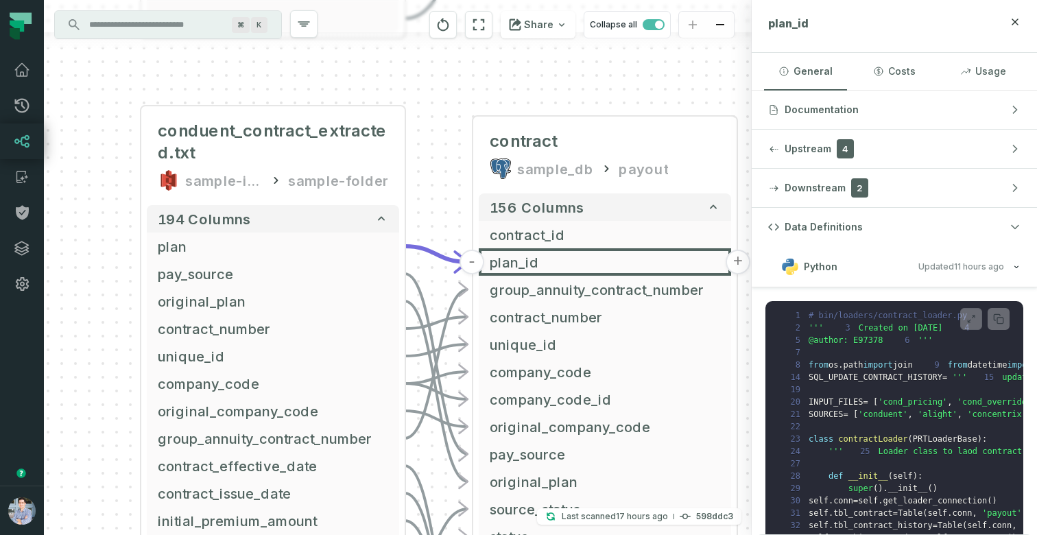
click at [446, 184] on div "+ conduent_contract_extracted.txt sample-input-bucket sample-folder + 194 colum…" at bounding box center [398, 267] width 708 height 535
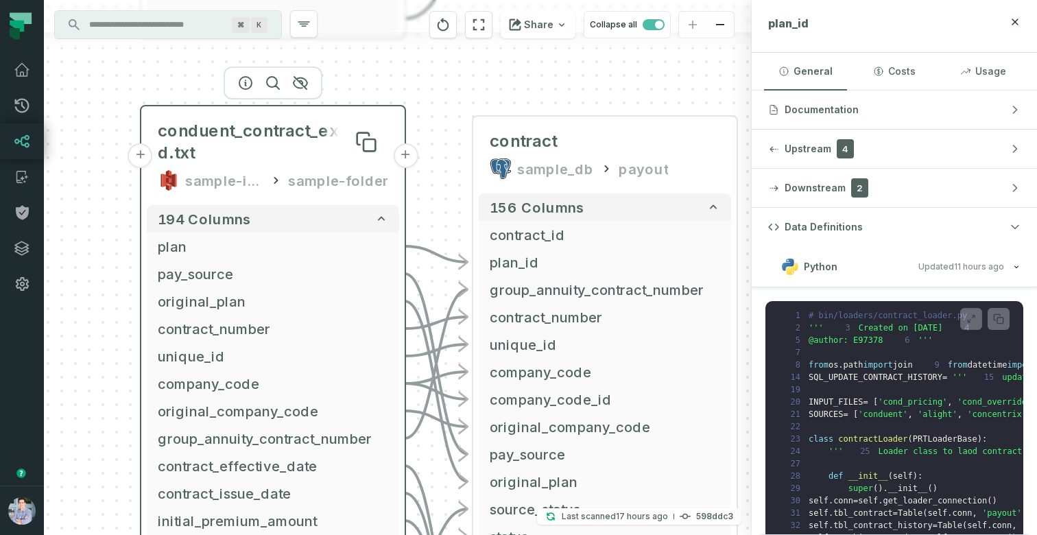
click at [326, 125] on span "conduent_contract_extracted.txt" at bounding box center [273, 142] width 230 height 44
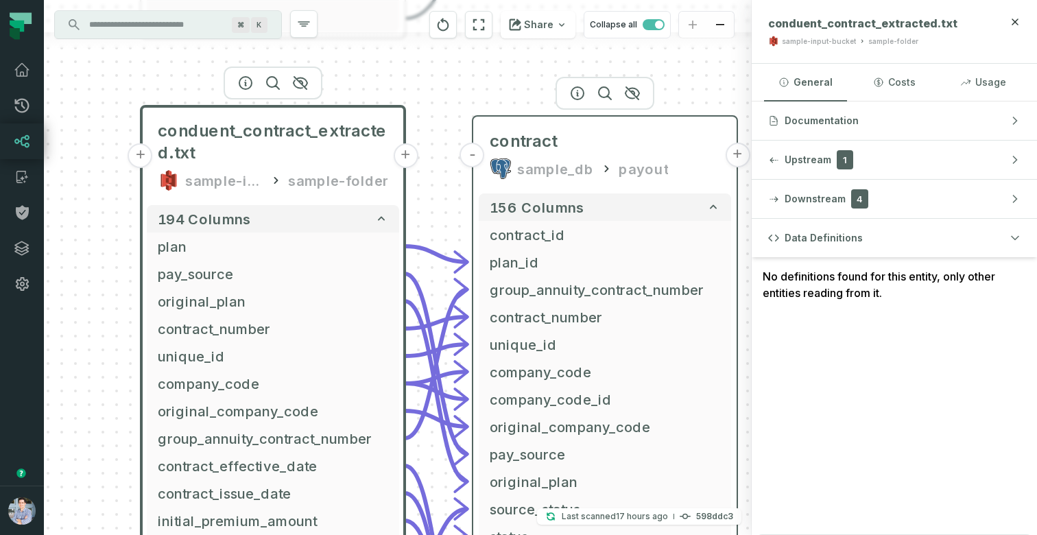
click at [558, 154] on div "contract sample_db payout" at bounding box center [605, 155] width 252 height 66
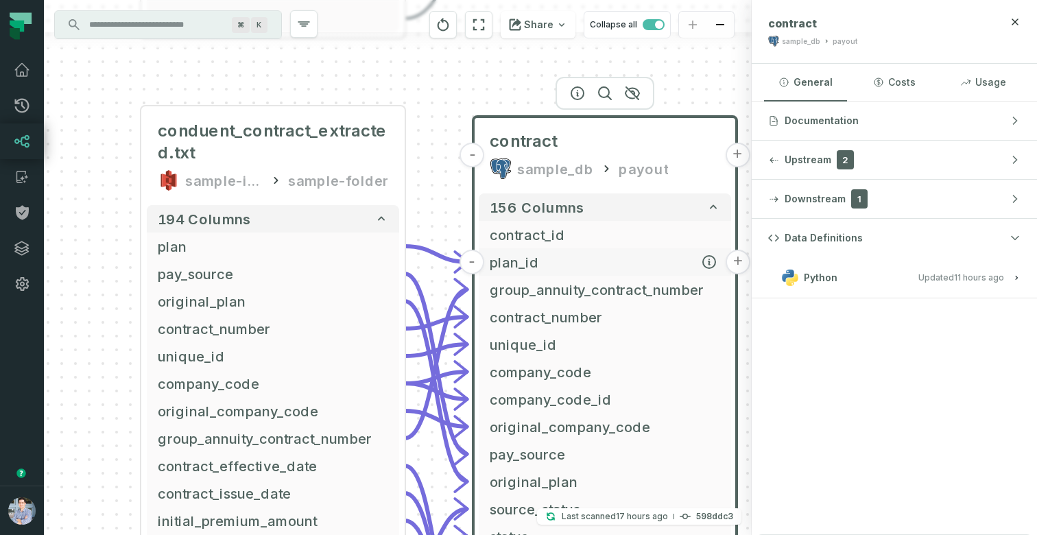
click at [537, 258] on span "plan_id" at bounding box center [605, 262] width 230 height 21
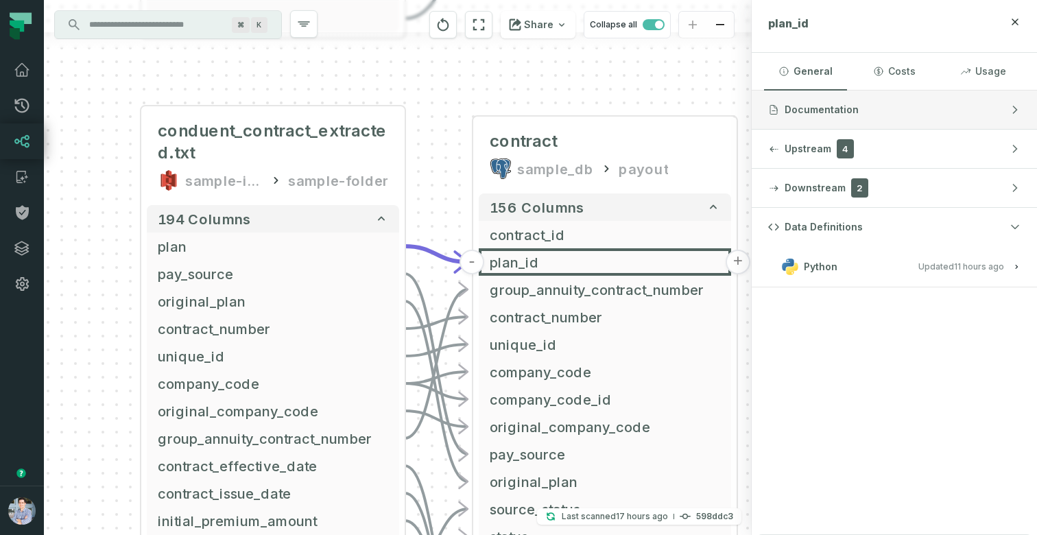
click at [889, 115] on button "Documentation" at bounding box center [894, 110] width 285 height 38
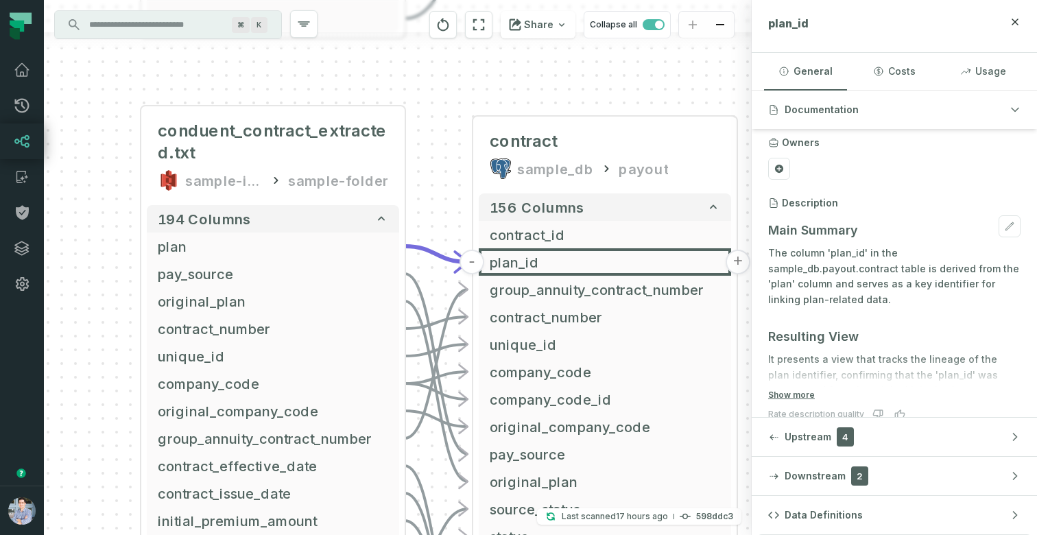
scroll to position [15, 0]
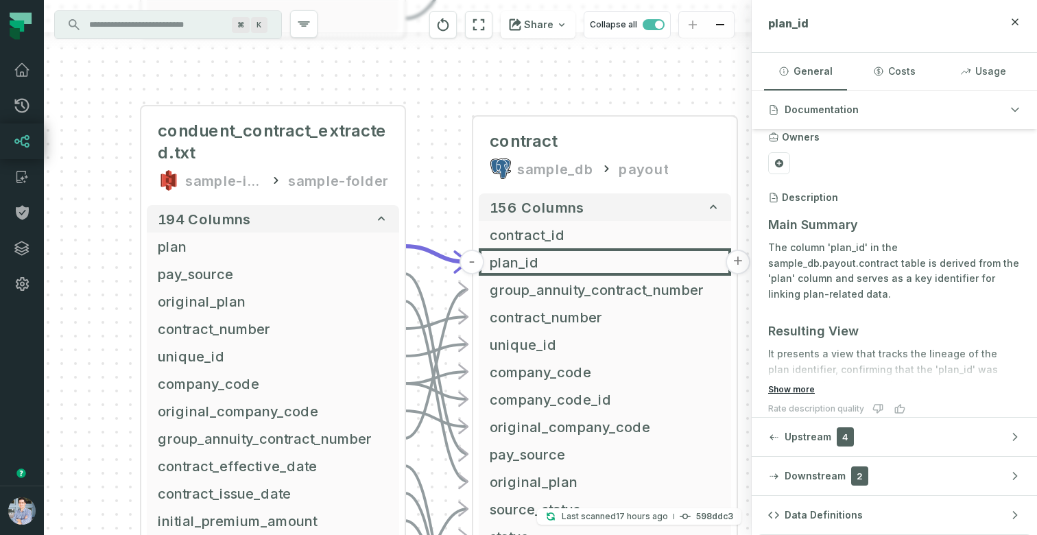
click at [800, 386] on button "Show more" at bounding box center [791, 389] width 47 height 11
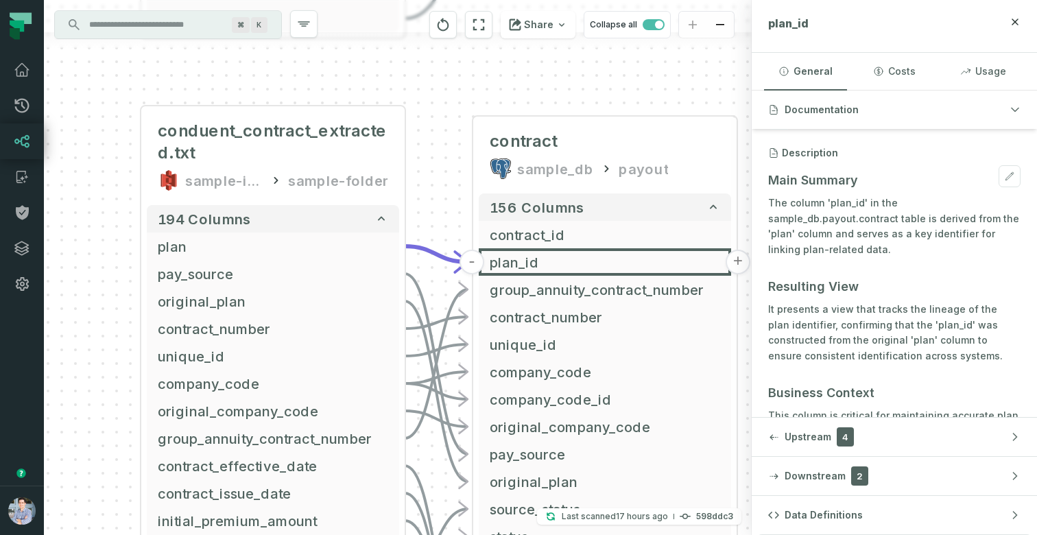
scroll to position [62, 0]
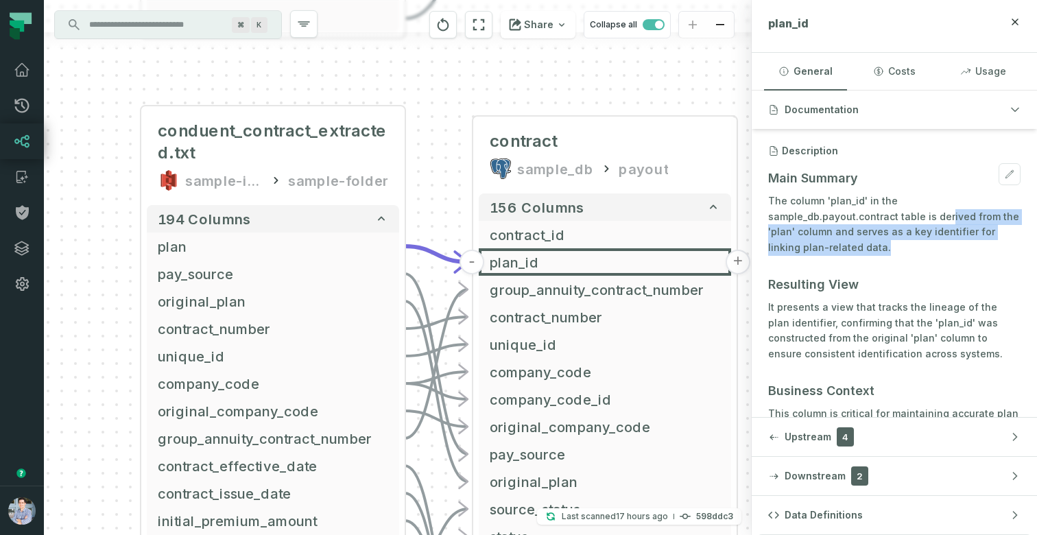
drag, startPoint x: 817, startPoint y: 216, endPoint x: 997, endPoint y: 228, distance: 180.1
click at [997, 228] on p "The column 'plan_id' in the sample_db.payout.contract table is derived from the…" at bounding box center [894, 224] width 252 height 62
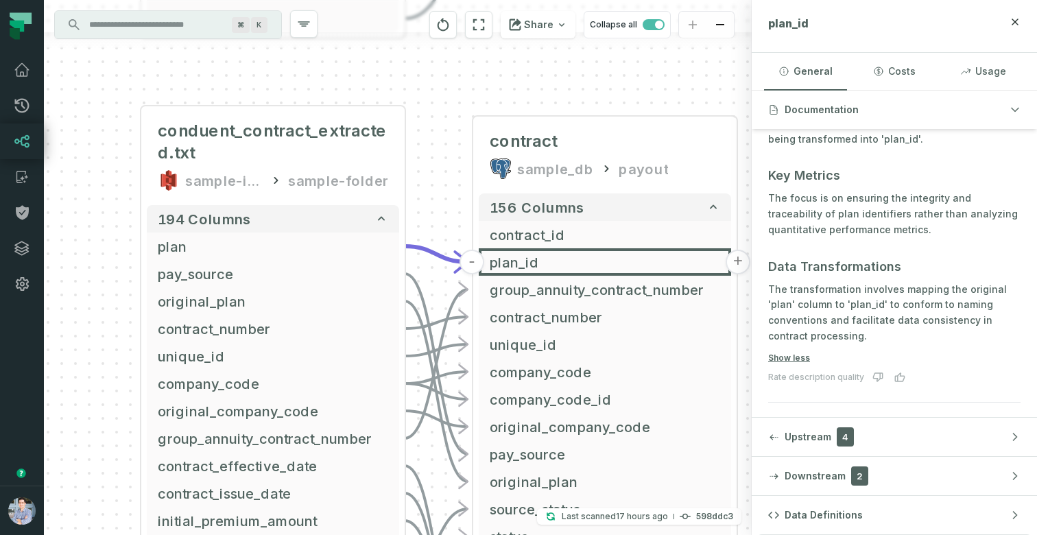
scroll to position [460, 0]
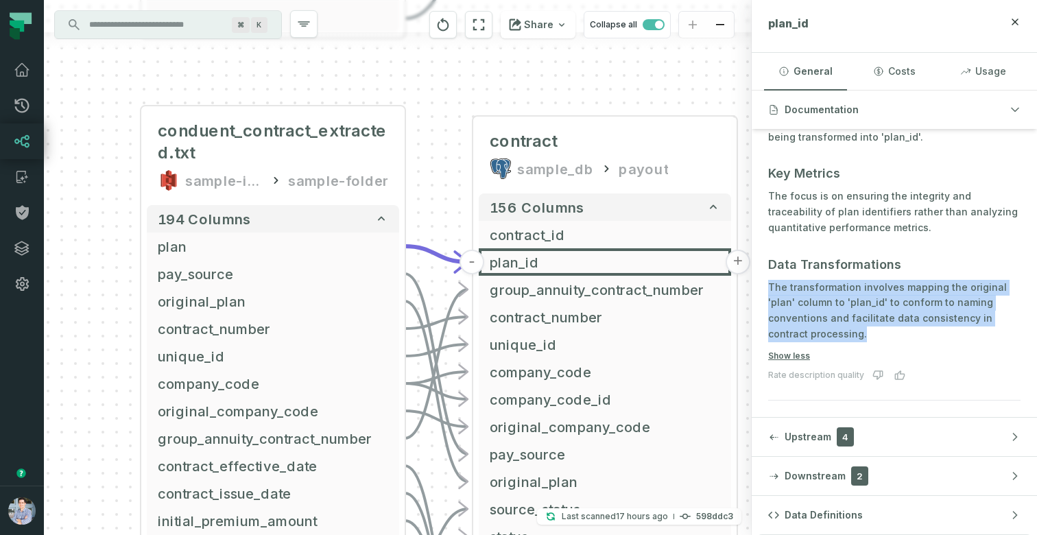
drag, startPoint x: 770, startPoint y: 267, endPoint x: 914, endPoint y: 312, distance: 151.0
click at [914, 312] on p "The transformation involves mapping the original 'plan' column to 'plan_id' to …" at bounding box center [894, 311] width 252 height 62
click at [861, 328] on div "Main Summary The column 'plan_id' in the sample_db.payout.contract table is der…" at bounding box center [894, 56] width 252 height 583
